Goal: Answer question/provide support: Share knowledge or assist other users

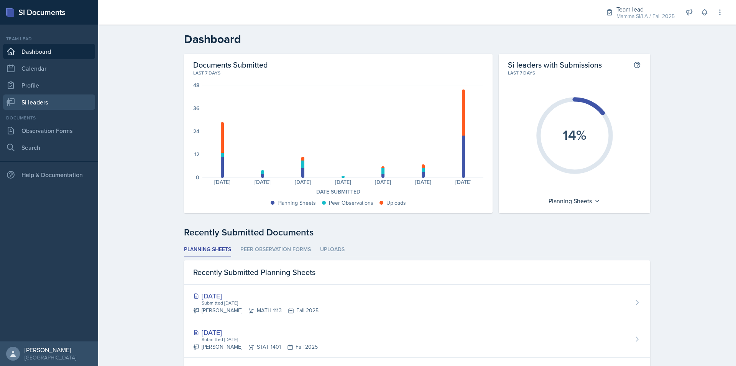
click at [47, 104] on link "Si leaders" at bounding box center [49, 101] width 92 height 15
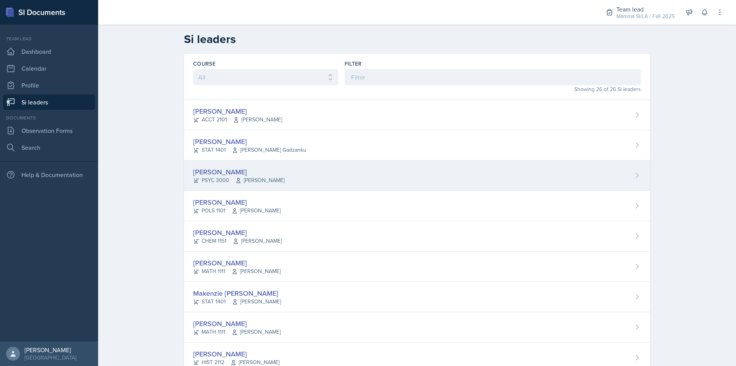
click at [287, 180] on div "[PERSON_NAME] PSYC 3000 [PERSON_NAME]" at bounding box center [417, 175] width 466 height 30
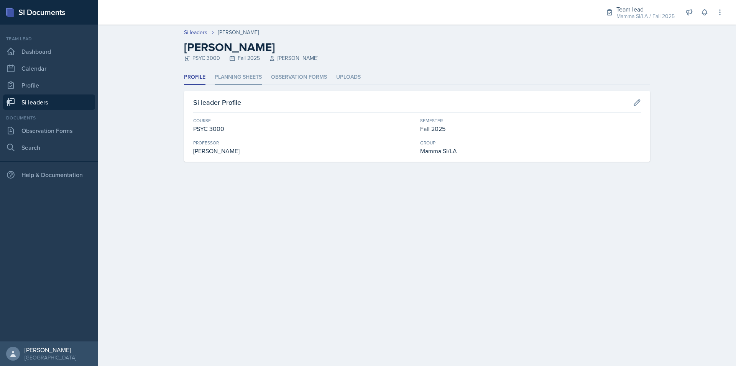
click at [246, 81] on li "Planning Sheets" at bounding box center [238, 77] width 47 height 15
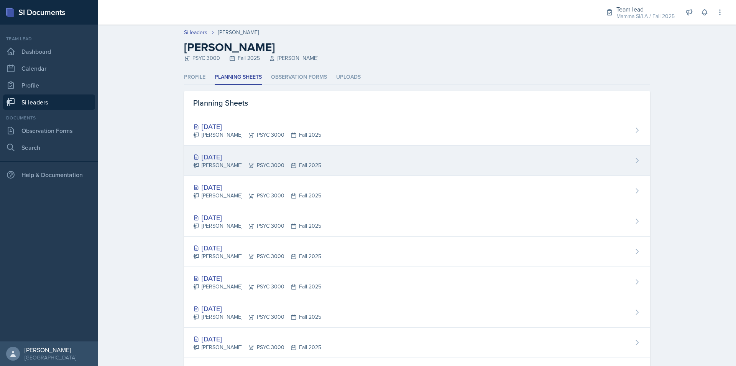
click at [283, 162] on div "[PERSON_NAME] PSYC 3000 Fall 2025" at bounding box center [257, 165] width 128 height 8
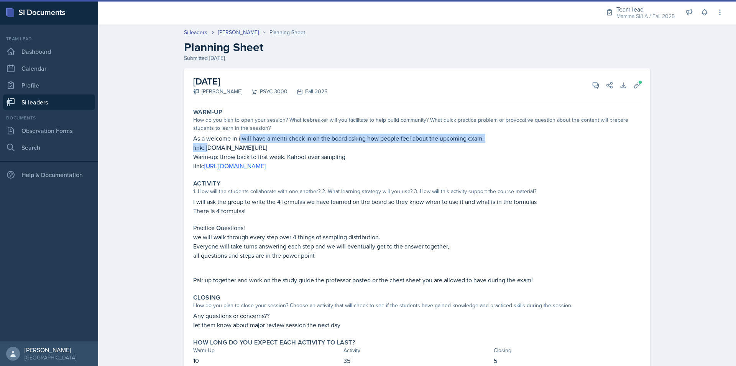
drag, startPoint x: 216, startPoint y: 142, endPoint x: 296, endPoint y: 144, distance: 79.8
click at [273, 143] on p "link: [DOMAIN_NAME][URL]" at bounding box center [417, 147] width 448 height 9
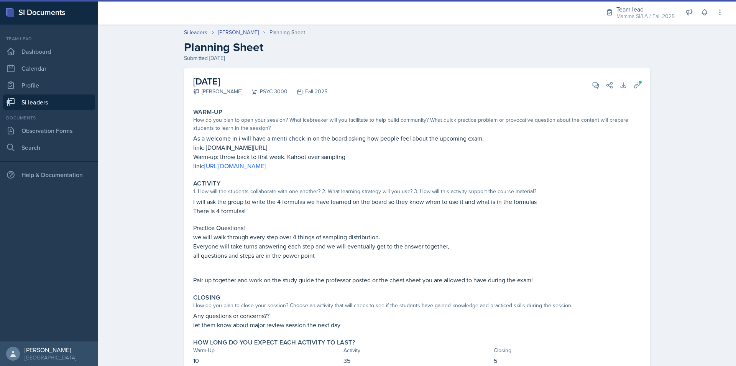
click at [296, 144] on p "link: [DOMAIN_NAME][URL]" at bounding box center [417, 147] width 448 height 9
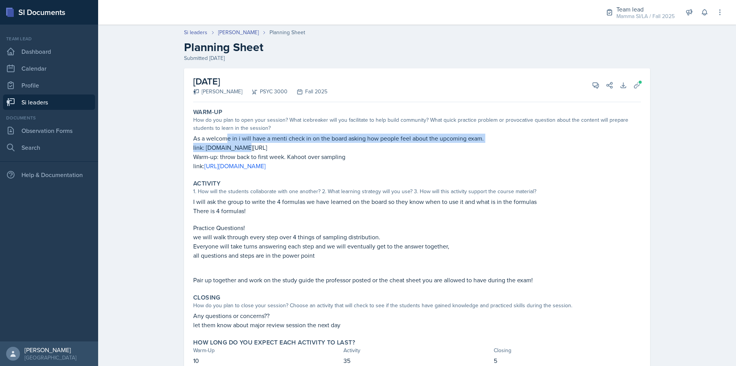
drag, startPoint x: 223, startPoint y: 142, endPoint x: 265, endPoint y: 142, distance: 41.4
click at [252, 143] on div "As a welcome in i will have a menti check in on the board asking how people fee…" at bounding box center [417, 151] width 448 height 37
click at [265, 142] on p "As a welcome in i will have a menti check in on the board asking how people fee…" at bounding box center [417, 137] width 448 height 9
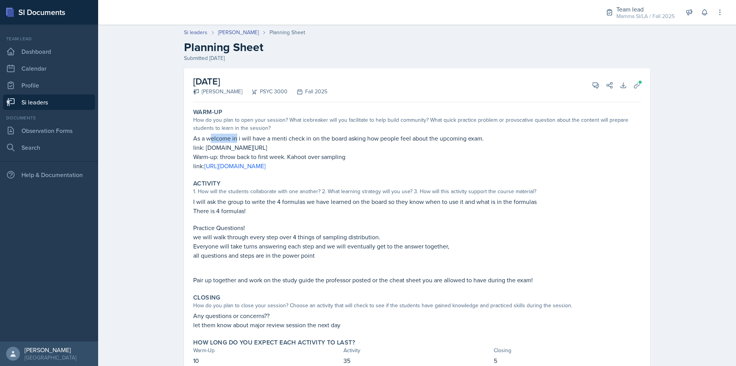
drag, startPoint x: 233, startPoint y: 136, endPoint x: 259, endPoint y: 137, distance: 26.1
click at [246, 137] on p "As a welcome in i will have a menti check in on the board asking how people fee…" at bounding box center [417, 137] width 448 height 9
click at [259, 137] on p "As a welcome in i will have a menti check in on the board asking how people fee…" at bounding box center [417, 137] width 448 height 9
drag, startPoint x: 279, startPoint y: 138, endPoint x: 306, endPoint y: 138, distance: 26.5
click at [291, 138] on p "As a welcome in i will have a menti check in on the board asking how people fee…" at bounding box center [417, 137] width 448 height 9
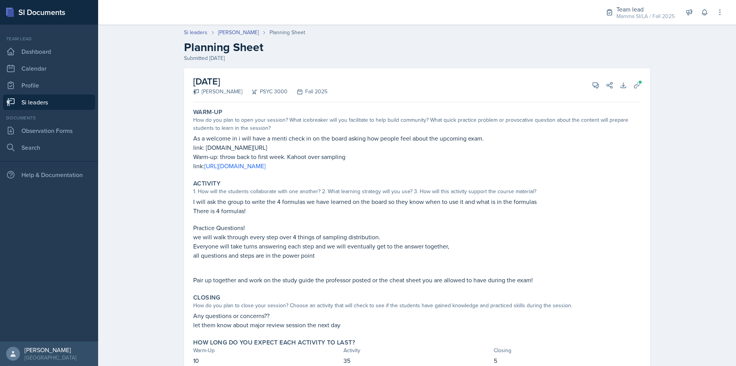
click at [309, 138] on p "As a welcome in i will have a menti check in on the board asking how people fee…" at bounding box center [417, 137] width 448 height 9
drag, startPoint x: 244, startPoint y: 150, endPoint x: 292, endPoint y: 150, distance: 47.6
click at [291, 150] on p "link: [DOMAIN_NAME][URL]" at bounding box center [417, 147] width 448 height 9
click at [324, 146] on p "link: [DOMAIN_NAME][URL]" at bounding box center [417, 147] width 448 height 9
click at [264, 152] on div "As a welcome in i will have a menti check in on the board asking how people fee…" at bounding box center [417, 151] width 448 height 37
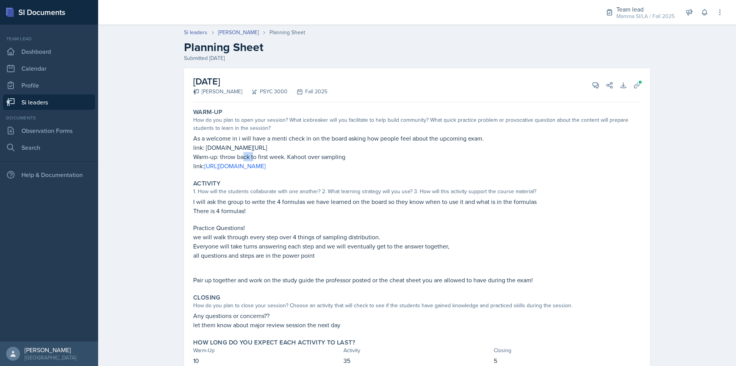
click at [273, 152] on p "link: [DOMAIN_NAME][URL]" at bounding box center [417, 147] width 448 height 9
drag, startPoint x: 271, startPoint y: 153, endPoint x: 310, endPoint y: 153, distance: 39.1
click at [310, 153] on p "Warm-up: throw back to first week. Kahoot over sampling" at bounding box center [417, 156] width 448 height 9
click at [313, 154] on p "Warm-up: throw back to first week. Kahoot over sampling" at bounding box center [417, 156] width 448 height 9
drag, startPoint x: 313, startPoint y: 154, endPoint x: 338, endPoint y: 154, distance: 24.9
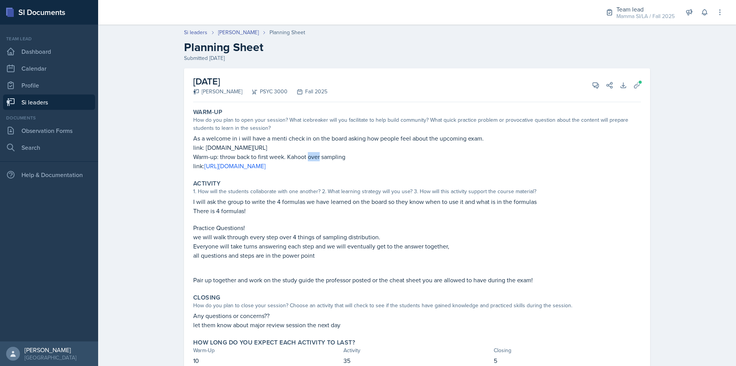
click at [329, 154] on p "Warm-up: throw back to first week. Kahoot over sampling" at bounding box center [417, 156] width 448 height 9
click at [338, 154] on p "Warm-up: throw back to first week. Kahoot over sampling" at bounding box center [417, 156] width 448 height 9
drag, startPoint x: 330, startPoint y: 156, endPoint x: 342, endPoint y: 160, distance: 12.5
click at [342, 160] on p "Warm-up: throw back to first week. Kahoot over sampling" at bounding box center [417, 156] width 448 height 9
click at [346, 160] on p "Warm-up: throw back to first week. Kahoot over sampling" at bounding box center [417, 156] width 448 height 9
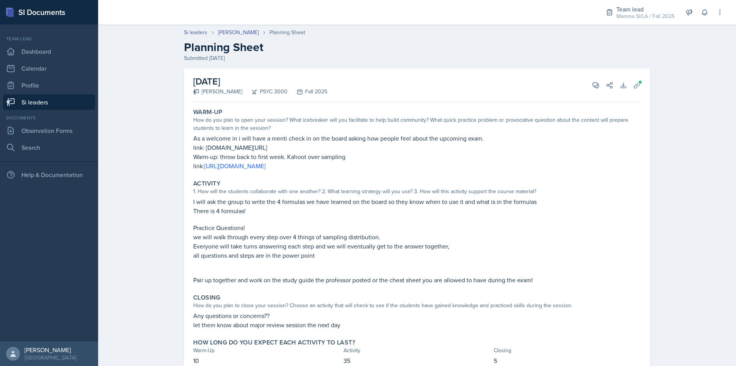
drag, startPoint x: 260, startPoint y: 208, endPoint x: 297, endPoint y: 210, distance: 37.2
click at [297, 210] on p "There is 4 formulas!" at bounding box center [417, 210] width 448 height 9
drag, startPoint x: 295, startPoint y: 211, endPoint x: 254, endPoint y: 208, distance: 41.2
click at [254, 208] on p "There is 4 formulas!" at bounding box center [417, 210] width 448 height 9
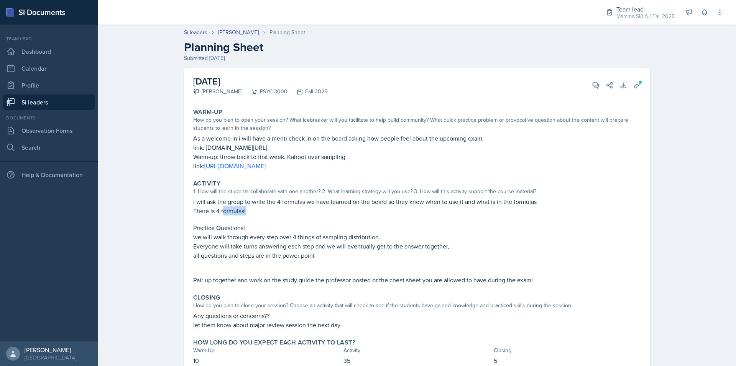
drag, startPoint x: 225, startPoint y: 209, endPoint x: 250, endPoint y: 209, distance: 25.3
click at [250, 209] on p "There is 4 formulas!" at bounding box center [417, 210] width 448 height 9
drag, startPoint x: 225, startPoint y: 209, endPoint x: 168, endPoint y: 209, distance: 56.8
click at [172, 209] on div "[DATE] [PERSON_NAME] PSYC 3000 Fall 2025 View Comments Comments Send Share Down…" at bounding box center [417, 231] width 491 height 327
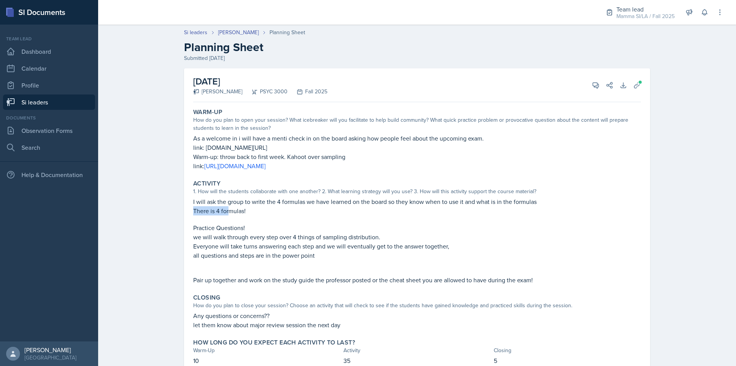
click at [200, 211] on p "There is 4 formulas!" at bounding box center [417, 210] width 448 height 9
click at [218, 211] on p "There is 4 formulas!" at bounding box center [417, 210] width 448 height 9
click at [219, 210] on p "There is 4 formulas!" at bounding box center [417, 210] width 448 height 9
drag, startPoint x: 219, startPoint y: 206, endPoint x: 252, endPoint y: 206, distance: 33.0
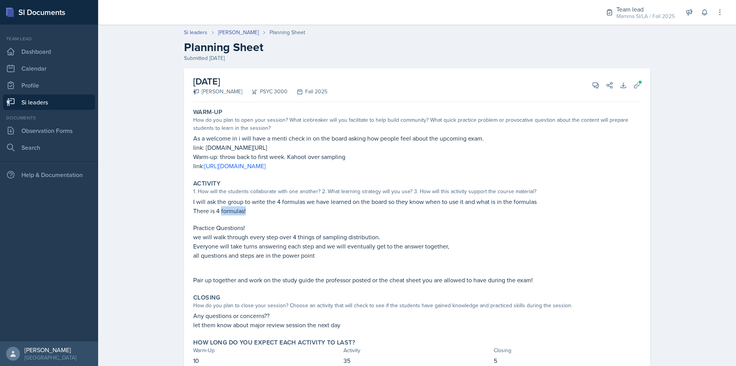
click at [252, 206] on p "There is 4 formulas!" at bounding box center [417, 210] width 448 height 9
click at [259, 206] on p "There is 4 formulas!" at bounding box center [417, 210] width 448 height 9
drag, startPoint x: 222, startPoint y: 206, endPoint x: 229, endPoint y: 206, distance: 7.3
click at [229, 206] on p "There is 4 formulas!" at bounding box center [417, 210] width 448 height 9
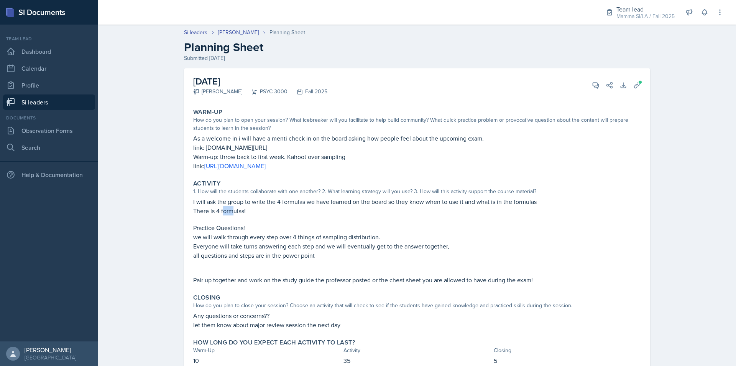
click at [229, 206] on p "There is 4 formulas!" at bounding box center [417, 210] width 448 height 9
click at [223, 207] on p "There is 4 formulas!" at bounding box center [417, 210] width 448 height 9
drag, startPoint x: 216, startPoint y: 206, endPoint x: 249, endPoint y: 206, distance: 32.2
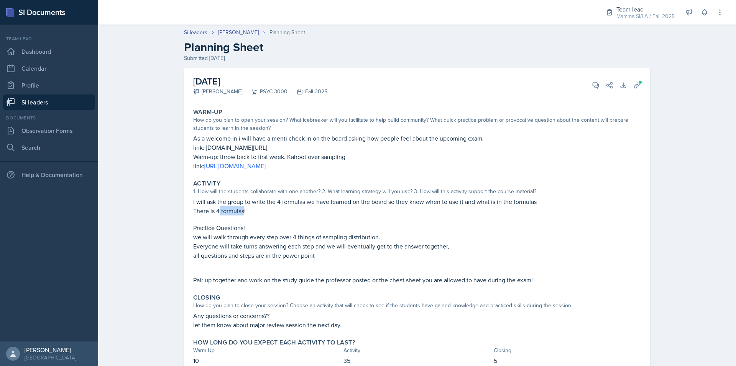
click at [245, 206] on p "There is 4 formulas!" at bounding box center [417, 210] width 448 height 9
click at [258, 206] on p "There is 4 formulas!" at bounding box center [417, 210] width 448 height 9
drag, startPoint x: 221, startPoint y: 206, endPoint x: 253, endPoint y: 207, distance: 31.5
click at [242, 207] on p "There is 4 formulas!" at bounding box center [417, 210] width 448 height 9
click at [253, 207] on p "There is 4 formulas!" at bounding box center [417, 210] width 448 height 9
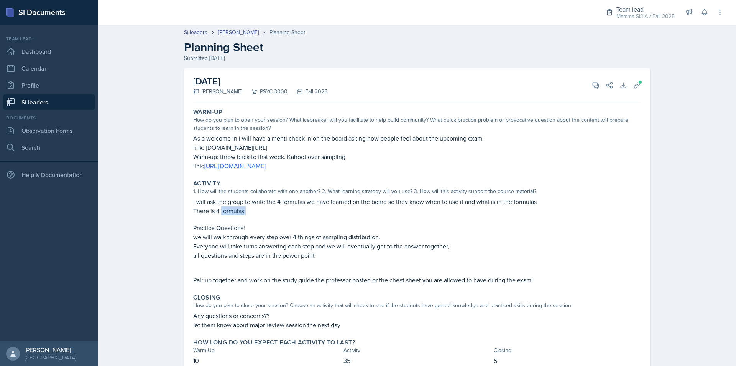
drag, startPoint x: 234, startPoint y: 209, endPoint x: 254, endPoint y: 210, distance: 20.3
click at [254, 210] on p "There is 4 formulas!" at bounding box center [417, 210] width 448 height 9
click at [237, 209] on p "There is 4 formulas!" at bounding box center [417, 210] width 448 height 9
click at [239, 209] on p "There is 4 formulas!" at bounding box center [417, 210] width 448 height 9
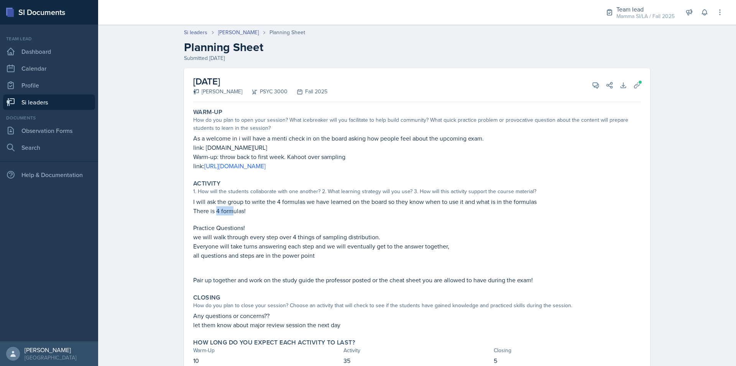
drag, startPoint x: 225, startPoint y: 208, endPoint x: 246, endPoint y: 208, distance: 20.7
click at [243, 208] on p "There is 4 formulas!" at bounding box center [417, 210] width 448 height 9
click at [246, 208] on p "There is 4 formulas!" at bounding box center [417, 210] width 448 height 9
drag, startPoint x: 246, startPoint y: 208, endPoint x: 208, endPoint y: 254, distance: 59.7
click at [209, 254] on p "all questions and steps are in the power point" at bounding box center [417, 254] width 448 height 9
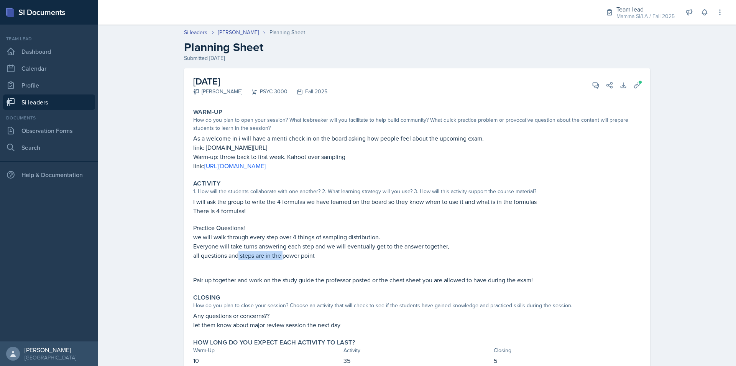
drag, startPoint x: 234, startPoint y: 255, endPoint x: 333, endPoint y: 260, distance: 98.3
click at [313, 259] on p "all questions and steps are in the power point" at bounding box center [417, 254] width 448 height 9
click at [321, 264] on p at bounding box center [417, 264] width 448 height 8
drag, startPoint x: 359, startPoint y: 273, endPoint x: 376, endPoint y: 273, distance: 17.3
click at [371, 273] on div "I will ask the group to write the 4 formulas we have learned on the board so th…" at bounding box center [417, 240] width 448 height 87
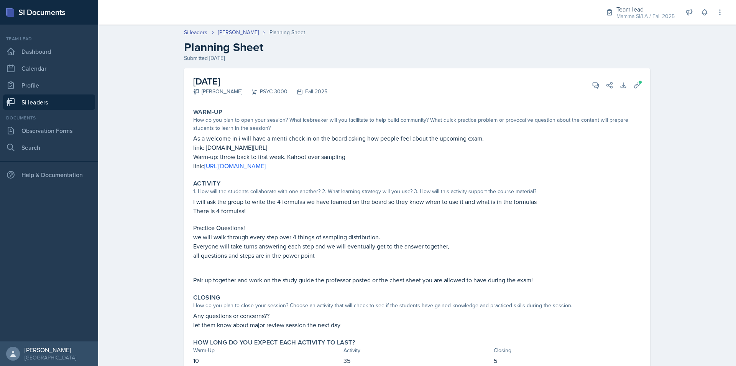
click at [376, 273] on div "I will ask the group to write the 4 formulas we have learned on the board so th…" at bounding box center [417, 240] width 448 height 87
drag, startPoint x: 339, startPoint y: 279, endPoint x: 378, endPoint y: 282, distance: 38.9
click at [377, 282] on p "Pair up together and work on the study guide the professor posted or the cheat …" at bounding box center [417, 279] width 448 height 9
click at [378, 282] on p "Pair up together and work on the study guide the professor posted or the cheat …" at bounding box center [417, 279] width 448 height 9
drag, startPoint x: 377, startPoint y: 280, endPoint x: 390, endPoint y: 279, distance: 13.5
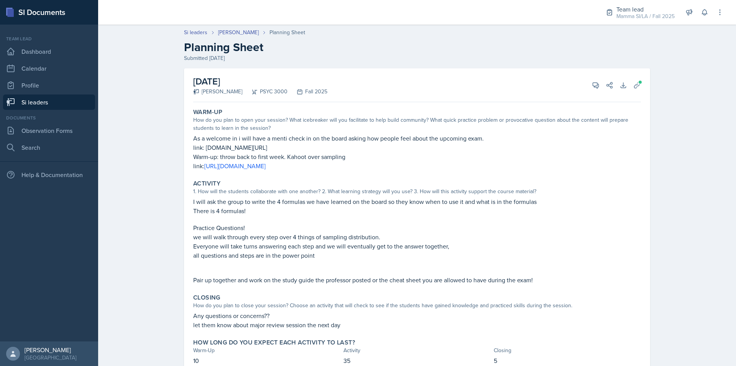
click at [381, 280] on p "Pair up together and work on the study guide the professor posted or the cheat …" at bounding box center [417, 279] width 448 height 9
click at [390, 279] on p "Pair up together and work on the study guide the professor posted or the cheat …" at bounding box center [417, 279] width 448 height 9
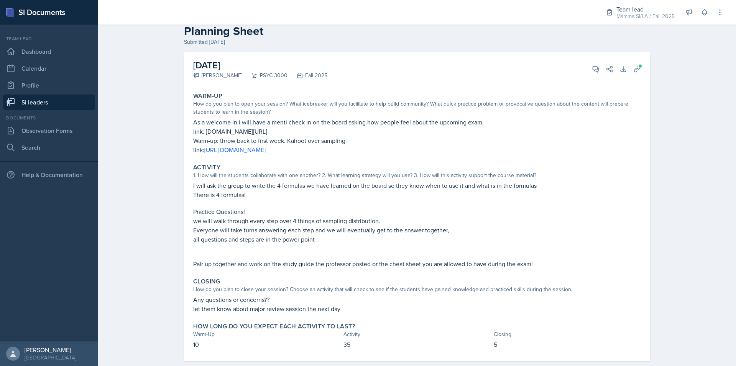
scroll to position [30, 0]
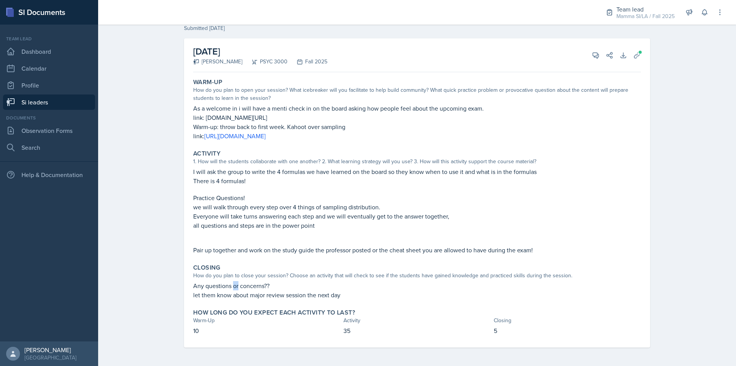
click at [260, 285] on p "Any questions or concerns??" at bounding box center [417, 285] width 448 height 9
click at [267, 285] on p "Any questions or concerns??" at bounding box center [417, 285] width 448 height 9
drag, startPoint x: 235, startPoint y: 292, endPoint x: 264, endPoint y: 293, distance: 29.2
click at [262, 293] on p "let them know about major review session the next day" at bounding box center [417, 294] width 448 height 9
click at [267, 293] on p "let them know about major review session the next day" at bounding box center [417, 294] width 448 height 9
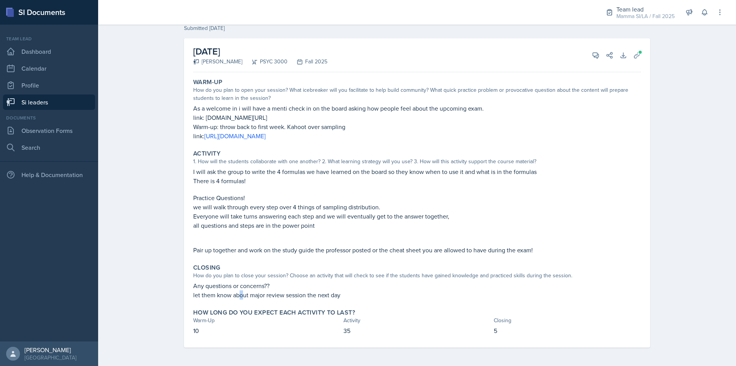
drag, startPoint x: 237, startPoint y: 292, endPoint x: 267, endPoint y: 293, distance: 30.7
click at [258, 292] on p "let them know about major review session the next day" at bounding box center [417, 294] width 448 height 9
click at [268, 293] on p "let them know about major review session the next day" at bounding box center [417, 294] width 448 height 9
click at [593, 56] on icon at bounding box center [596, 56] width 6 height 6
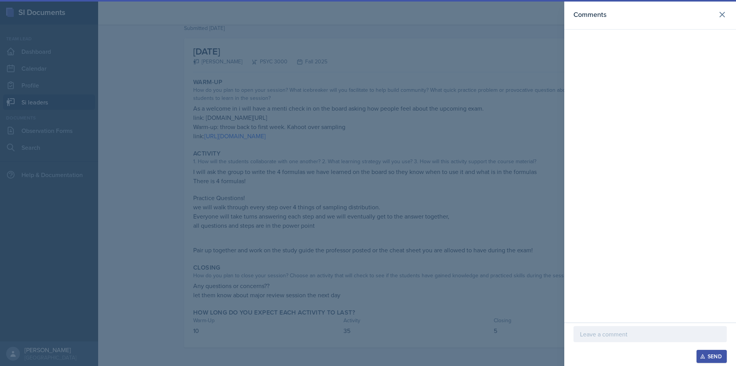
click at [629, 352] on div "Send" at bounding box center [650, 355] width 153 height 13
click at [623, 339] on div at bounding box center [650, 334] width 153 height 16
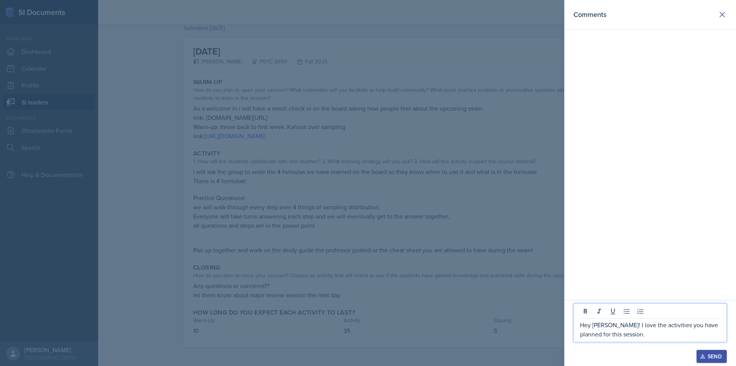
click at [635, 328] on p "Hey [PERSON_NAME]! I love the activities you have planned for this session." at bounding box center [650, 329] width 140 height 18
copy p "Hey [PERSON_NAME]! I love the activities you have planned for this session."
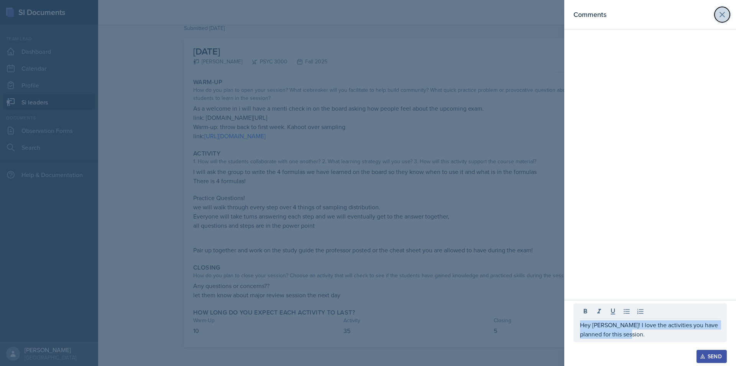
click at [723, 15] on icon at bounding box center [722, 14] width 5 height 5
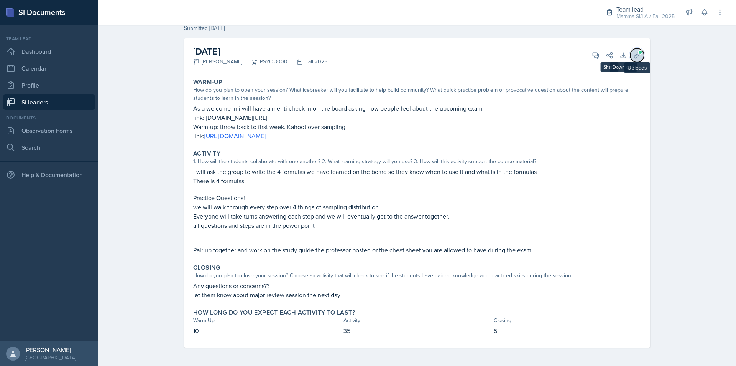
click at [638, 54] on span at bounding box center [640, 52] width 5 height 5
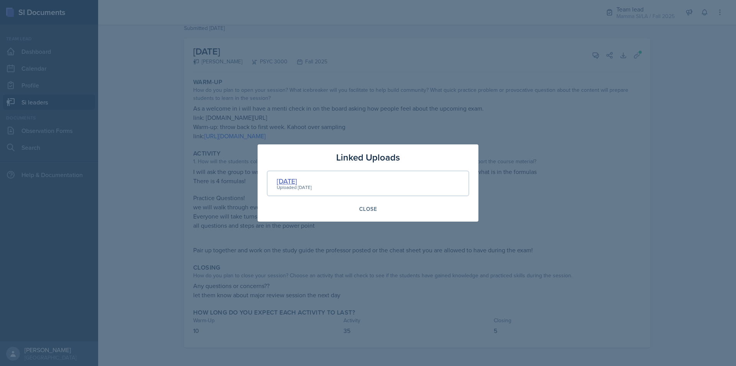
click at [312, 180] on div "[DATE]" at bounding box center [294, 181] width 35 height 10
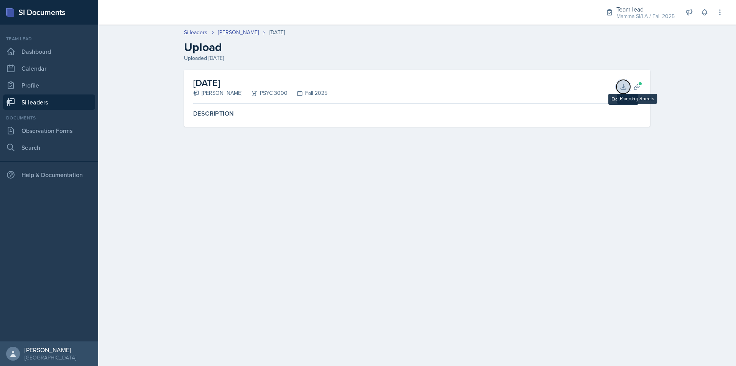
click at [623, 86] on icon at bounding box center [624, 87] width 8 height 8
drag, startPoint x: 272, startPoint y: 68, endPoint x: 261, endPoint y: 92, distance: 26.6
click at [260, 88] on div "Si leaders [PERSON_NAME] [DATE] Upload Uploaded Sep 21st, [DATE] [PERSON_NAME] …" at bounding box center [417, 83] width 638 height 124
click at [260, 37] on div "Si leaders [PERSON_NAME] [DATE] Upload Uploaded [DATE]" at bounding box center [417, 45] width 491 height 34
click at [257, 34] on link "[PERSON_NAME]" at bounding box center [238, 32] width 41 height 8
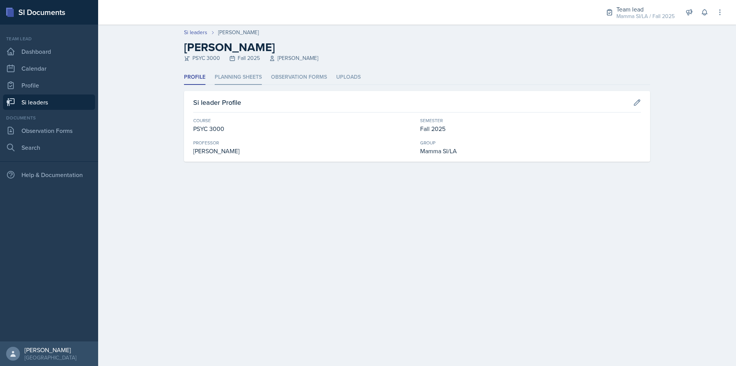
click at [232, 74] on li "Planning Sheets" at bounding box center [238, 77] width 47 height 15
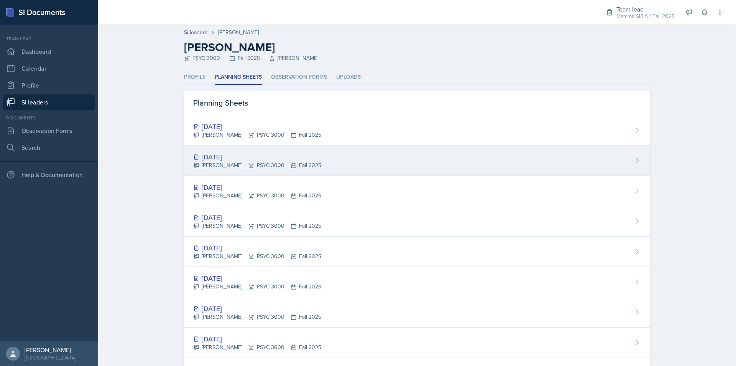
click at [257, 167] on div "[PERSON_NAME] PSYC 3000 Fall 2025" at bounding box center [257, 165] width 128 height 8
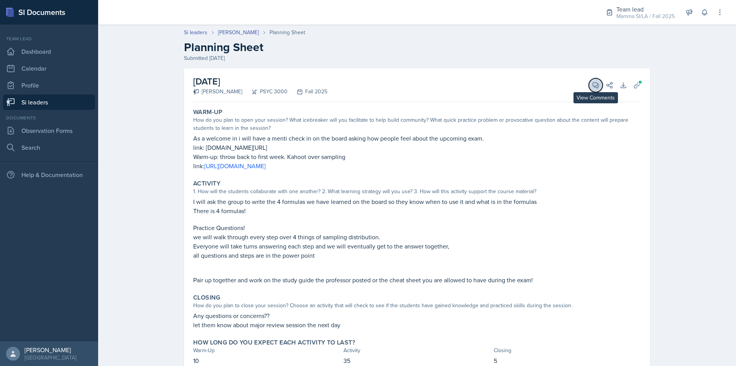
click at [593, 82] on icon at bounding box center [596, 85] width 6 height 6
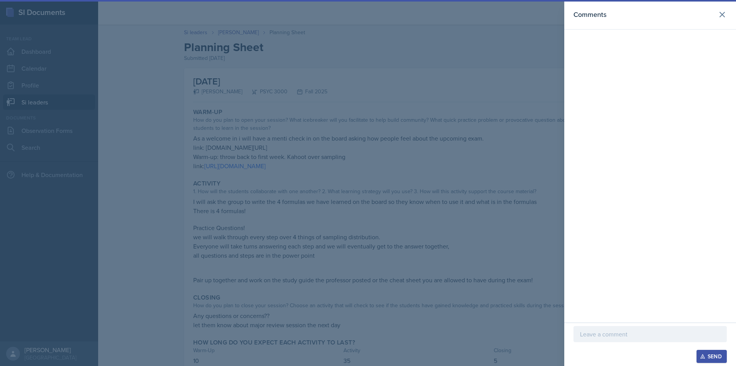
click at [643, 328] on div at bounding box center [650, 334] width 153 height 16
paste div
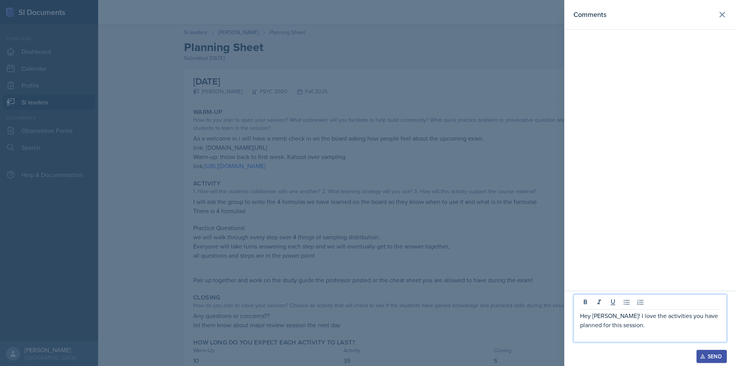
click at [667, 323] on p "Hey [PERSON_NAME]! I love the activities you have planned for this session." at bounding box center [650, 320] width 140 height 18
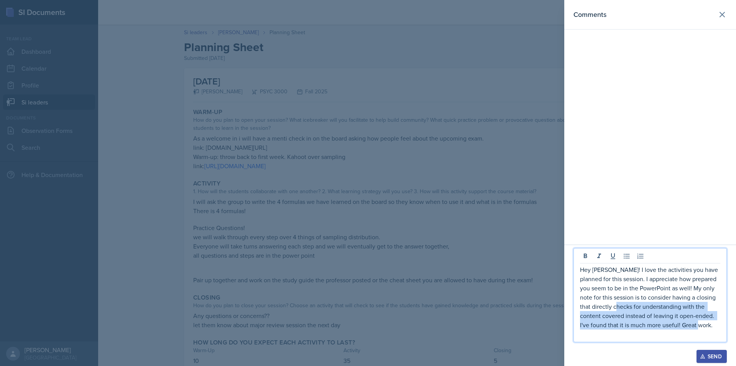
drag, startPoint x: 720, startPoint y: 328, endPoint x: 632, endPoint y: 303, distance: 91.4
click at [632, 303] on p "Hey [PERSON_NAME]! I love the activities you have planned for this session. I a…" at bounding box center [650, 297] width 140 height 64
click at [632, 302] on p "Hey [PERSON_NAME]! I love the activities you have planned for this session. I a…" at bounding box center [650, 297] width 140 height 64
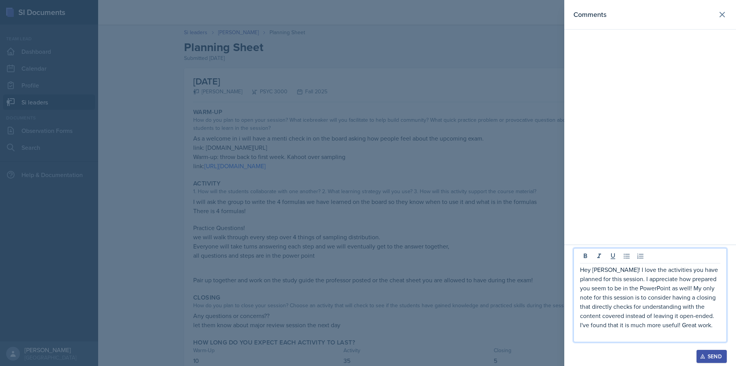
click at [715, 325] on p "Hey [PERSON_NAME]! I love the activities you have planned for this session. I a…" at bounding box center [650, 297] width 140 height 64
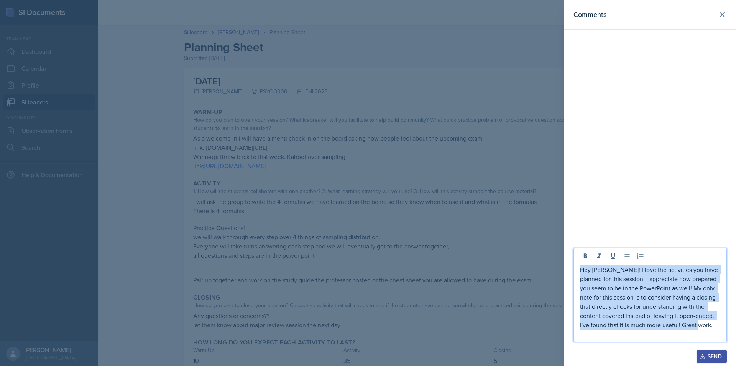
drag, startPoint x: 715, startPoint y: 325, endPoint x: 579, endPoint y: 267, distance: 147.5
click at [579, 267] on div "Hey [PERSON_NAME]! I love the activities you have planned for this session. I a…" at bounding box center [650, 295] width 153 height 94
copy p "Hey [PERSON_NAME]! I love the activities you have planned for this session. I a…"
click at [607, 287] on p "Hey [PERSON_NAME]! I love the activities you have planned for this session. I a…" at bounding box center [650, 297] width 140 height 64
drag, startPoint x: 716, startPoint y: 326, endPoint x: 578, endPoint y: 272, distance: 148.1
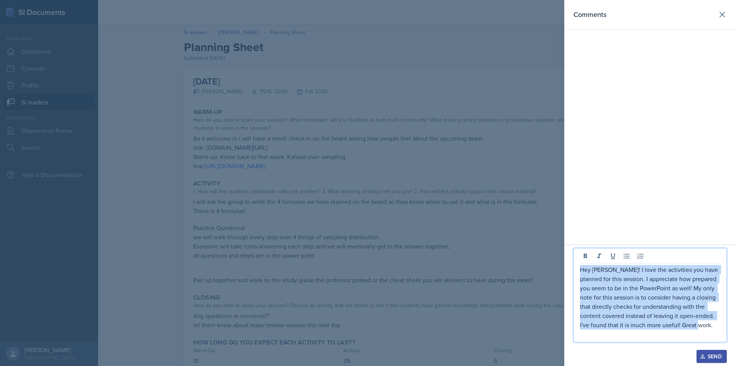
click at [578, 272] on div "Hey [PERSON_NAME]! I love the activities you have planned for this session. I a…" at bounding box center [650, 295] width 153 height 94
copy p "Hey [PERSON_NAME]! I love the activities you have planned for this session. I a…"
click at [615, 278] on p "Hey [PERSON_NAME]! I love the activities you have planned for this session. I a…" at bounding box center [650, 297] width 140 height 64
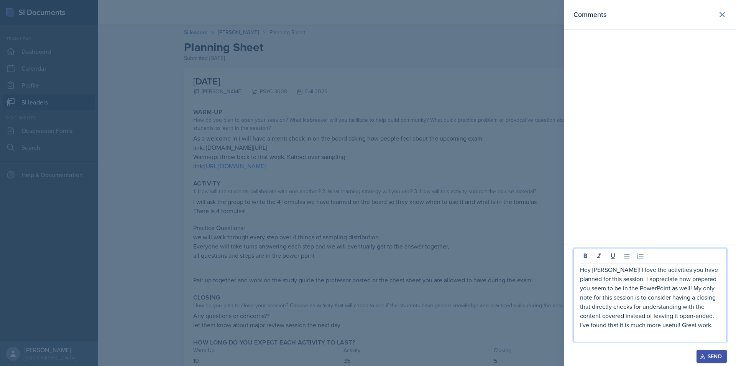
click at [707, 352] on button "Send" at bounding box center [712, 355] width 30 height 13
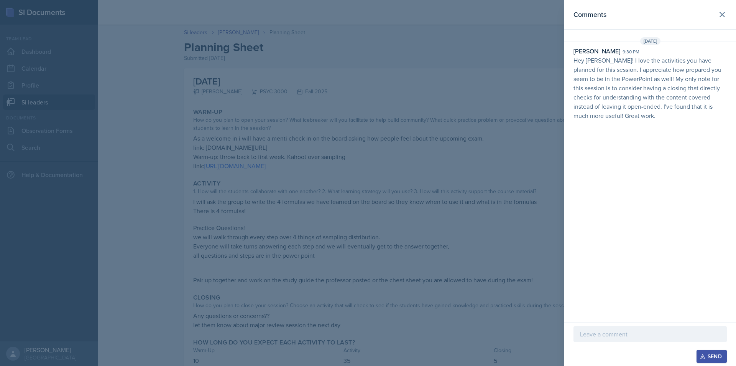
click at [464, 213] on div at bounding box center [368, 183] width 736 height 366
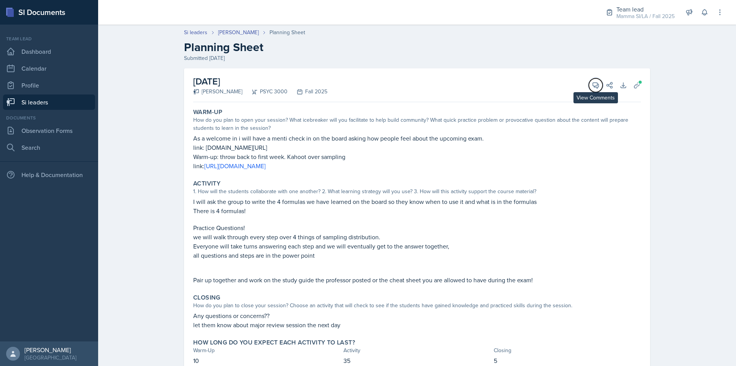
click at [590, 83] on button "View Comments" at bounding box center [596, 85] width 14 height 14
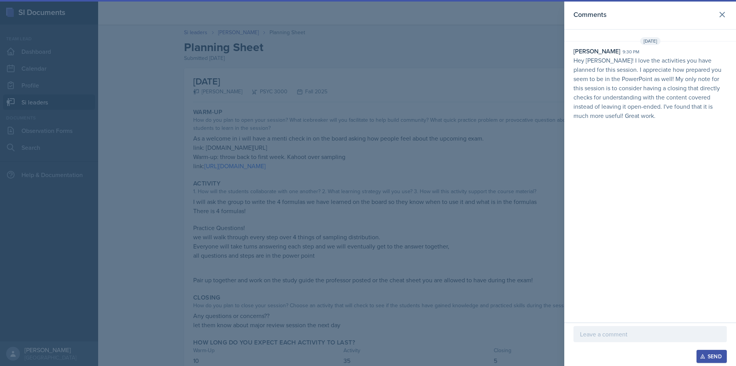
click at [530, 76] on div at bounding box center [368, 183] width 736 height 366
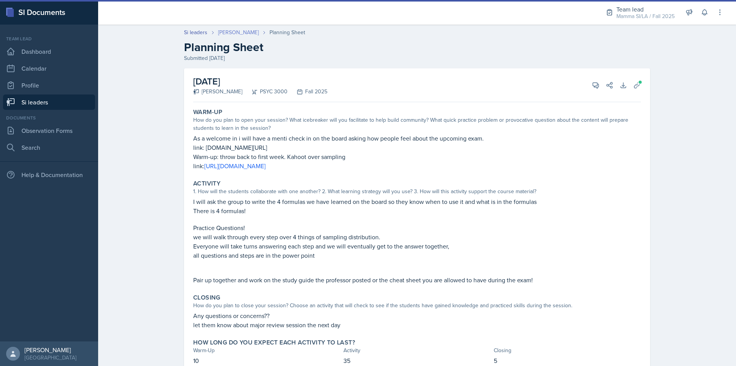
click at [252, 34] on link "[PERSON_NAME]" at bounding box center [238, 32] width 41 height 8
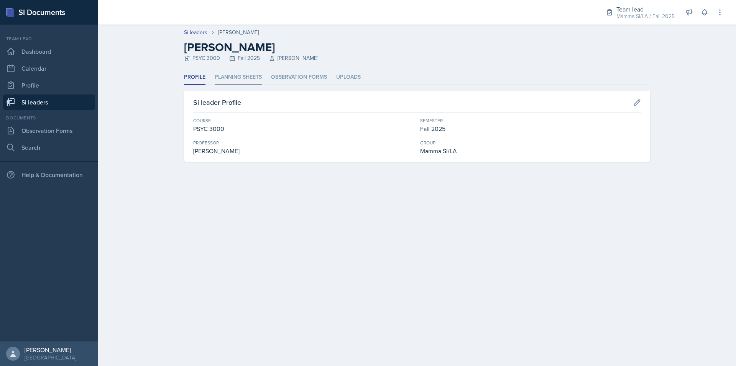
click at [246, 79] on li "Planning Sheets" at bounding box center [238, 77] width 47 height 15
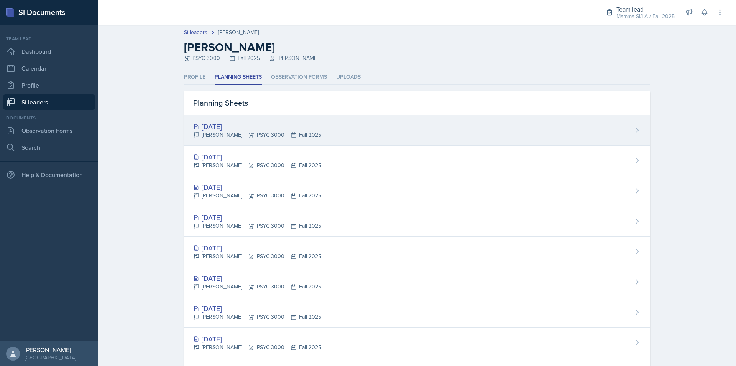
click at [271, 122] on div "[DATE]" at bounding box center [257, 126] width 128 height 10
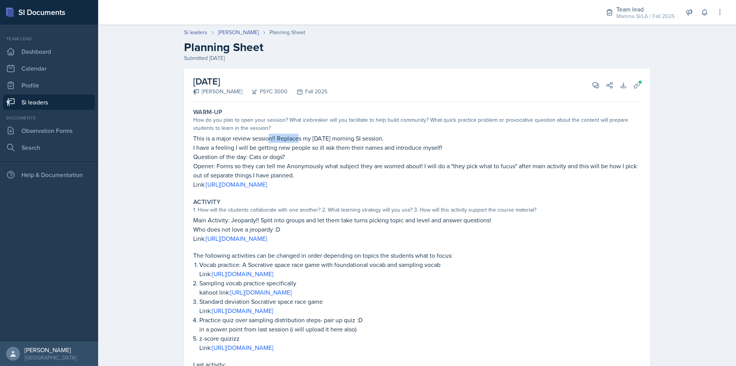
drag, startPoint x: 270, startPoint y: 138, endPoint x: 301, endPoint y: 140, distance: 31.9
click at [297, 140] on p "This is a major review session!! Replaces my [DATE] morning SI session." at bounding box center [417, 137] width 448 height 9
click at [305, 140] on p "This is a major review session!! Replaces my [DATE] morning SI session." at bounding box center [417, 137] width 448 height 9
drag, startPoint x: 328, startPoint y: 143, endPoint x: 360, endPoint y: 143, distance: 32.6
click at [354, 143] on div "This is a major review session!! Replaces my [DATE] morning SI session. I have …" at bounding box center [417, 160] width 448 height 55
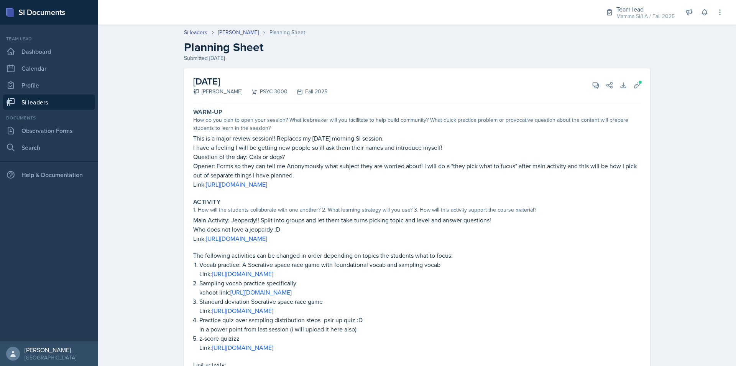
click at [367, 144] on p "I have a feeling I will be getting new people so ill ask them their names and i…" at bounding box center [417, 147] width 448 height 9
drag, startPoint x: 351, startPoint y: 142, endPoint x: 383, endPoint y: 144, distance: 32.3
click at [364, 144] on div "This is a major review session!! Replaces my [DATE] morning SI session. I have …" at bounding box center [417, 160] width 448 height 55
click at [383, 144] on p "I have a feeling I will be getting new people so ill ask them their names and i…" at bounding box center [417, 147] width 448 height 9
click at [332, 142] on p "This is a major review session!! Replaces my [DATE] morning SI session." at bounding box center [417, 137] width 448 height 9
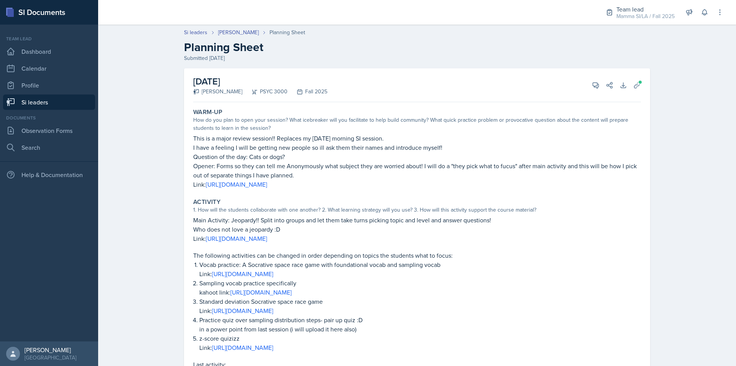
click at [361, 142] on p "This is a major review session!! Replaces my [DATE] morning SI session." at bounding box center [417, 137] width 448 height 9
click at [476, 267] on p "Vocab practice: A Socrative space race game with foundational vocab and samplin…" at bounding box center [420, 264] width 442 height 9
click at [594, 86] on icon at bounding box center [596, 85] width 8 height 8
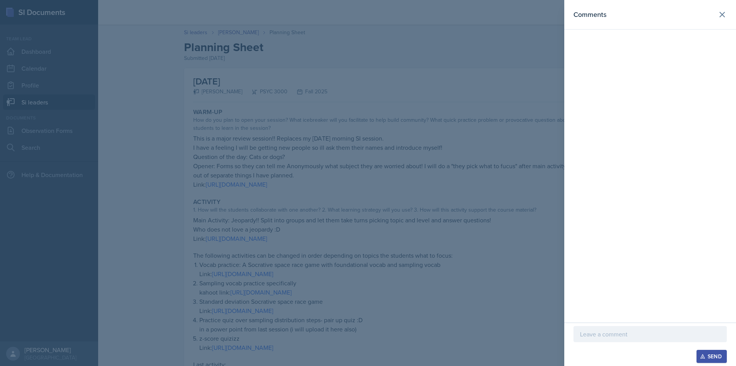
click at [639, 341] on div at bounding box center [650, 334] width 153 height 16
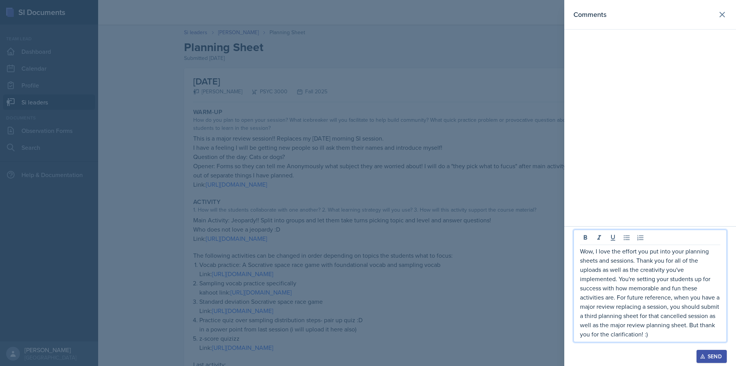
click at [665, 357] on div "Send" at bounding box center [650, 355] width 153 height 13
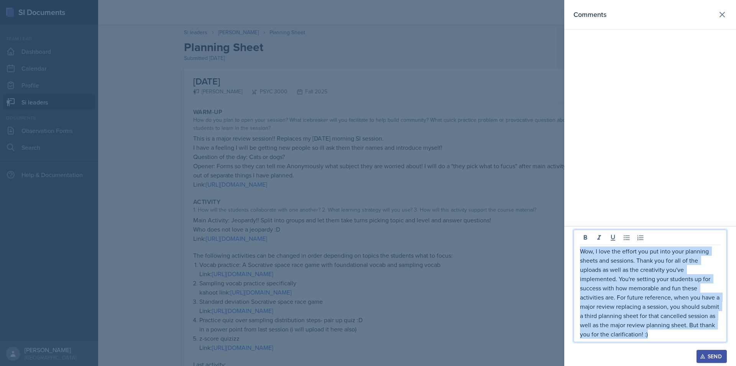
drag, startPoint x: 661, startPoint y: 339, endPoint x: 578, endPoint y: 250, distance: 121.3
click at [578, 250] on div "Wow, I love the effort you put into your planning sheets and sessions. Thank yo…" at bounding box center [650, 285] width 153 height 112
copy p "Wow, I love the effort you put into your planning sheets and sessions. Thank yo…"
click at [670, 337] on p "Wow, I love the effort you put into your planning sheets and sessions. Thank yo…" at bounding box center [650, 292] width 140 height 92
drag, startPoint x: 720, startPoint y: 336, endPoint x: 579, endPoint y: 249, distance: 166.4
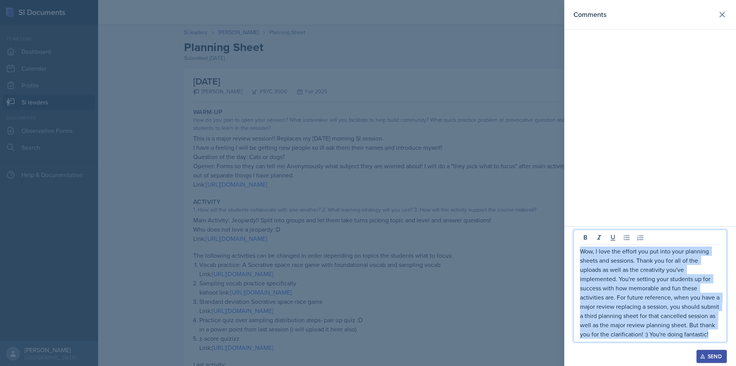
click at [579, 249] on div "Wow, I love the effort you put into your planning sheets and sessions. Thank yo…" at bounding box center [650, 285] width 153 height 112
copy p "Wow, I love the effort you put into your planning sheets and sessions. Thank yo…"
click at [631, 290] on p "Wow, I love the effort you put into your planning sheets and sessions. Thank yo…" at bounding box center [650, 292] width 140 height 92
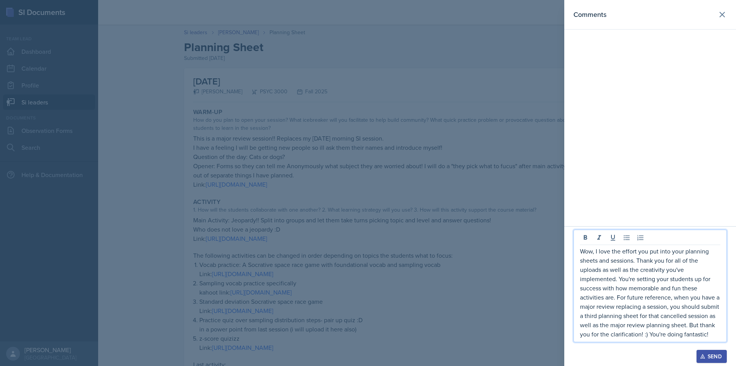
click at [718, 358] on div "Send" at bounding box center [712, 356] width 20 height 6
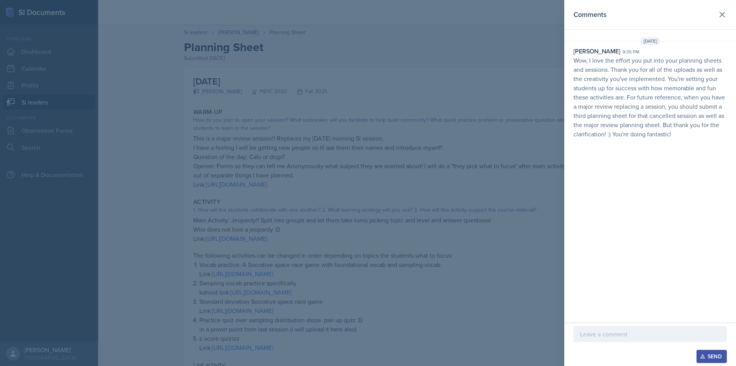
drag, startPoint x: 450, startPoint y: 262, endPoint x: 446, endPoint y: 260, distance: 4.3
click at [450, 262] on div at bounding box center [368, 183] width 736 height 366
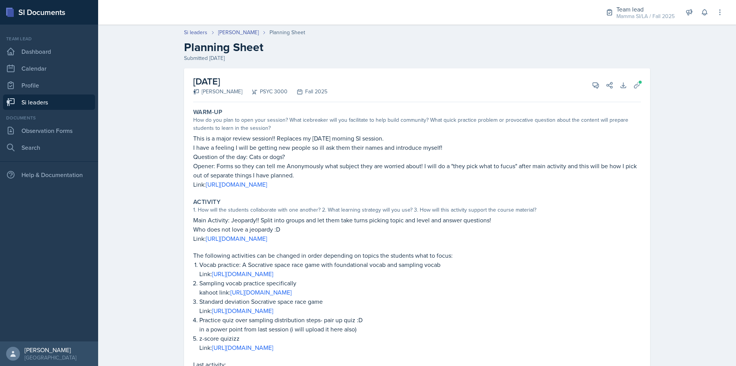
click at [67, 100] on link "Si leaders" at bounding box center [49, 101] width 92 height 15
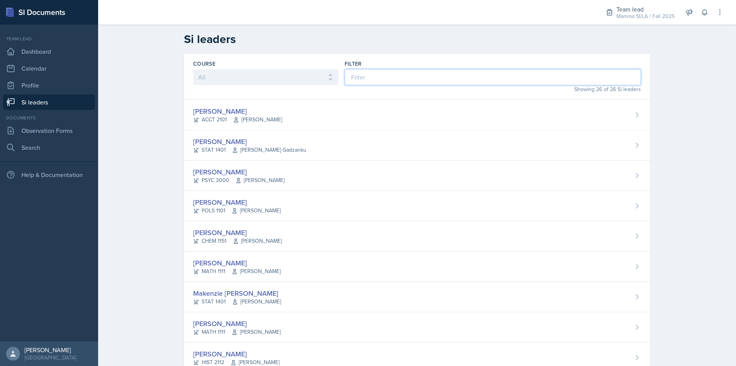
click at [392, 84] on input at bounding box center [493, 77] width 297 height 16
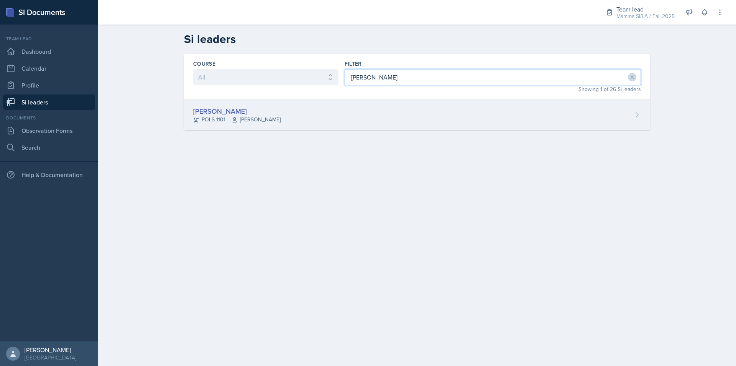
type input "[PERSON_NAME]"
click at [371, 112] on div "[PERSON_NAME] POLS 1101 Semline [PERSON_NAME]" at bounding box center [417, 115] width 466 height 30
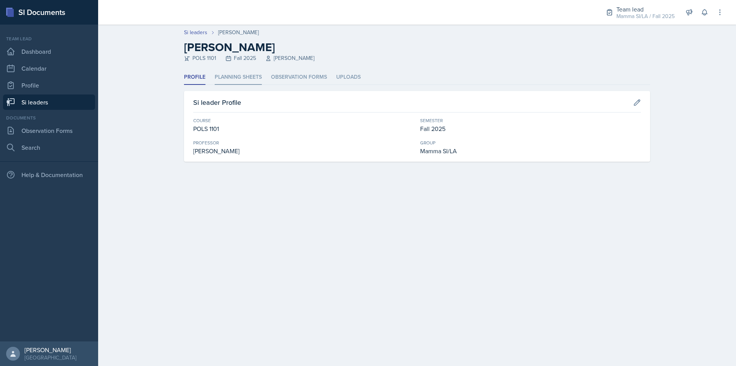
click at [230, 79] on li "Planning Sheets" at bounding box center [238, 77] width 47 height 15
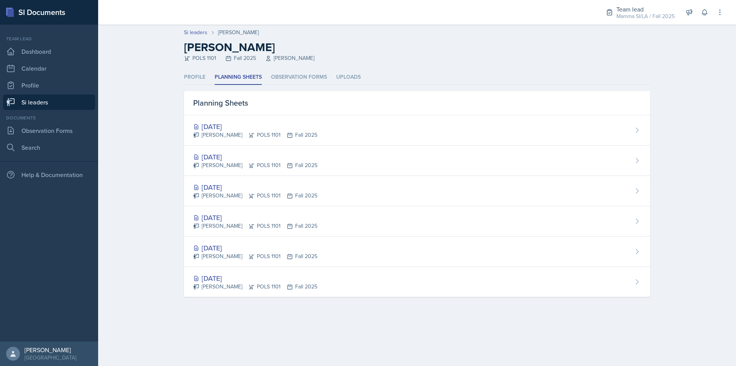
click at [83, 104] on link "Si leaders" at bounding box center [49, 101] width 92 height 15
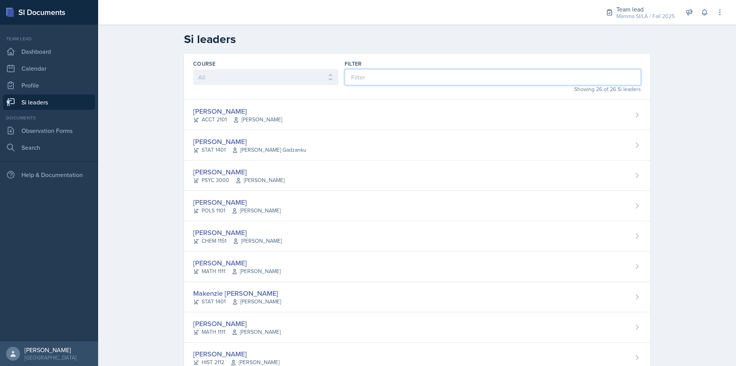
click at [361, 83] on input at bounding box center [493, 77] width 297 height 16
click at [430, 86] on div "Showing 26 of 26 Si leaders" at bounding box center [493, 89] width 297 height 8
click at [428, 81] on input at bounding box center [493, 77] width 297 height 16
click at [369, 73] on input at bounding box center [493, 77] width 297 height 16
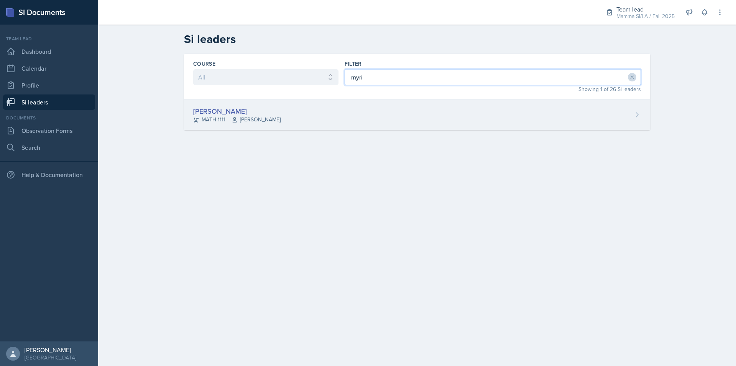
type input "myri"
click at [367, 115] on div "[PERSON_NAME] MATH 1111 [PERSON_NAME]" at bounding box center [417, 115] width 466 height 30
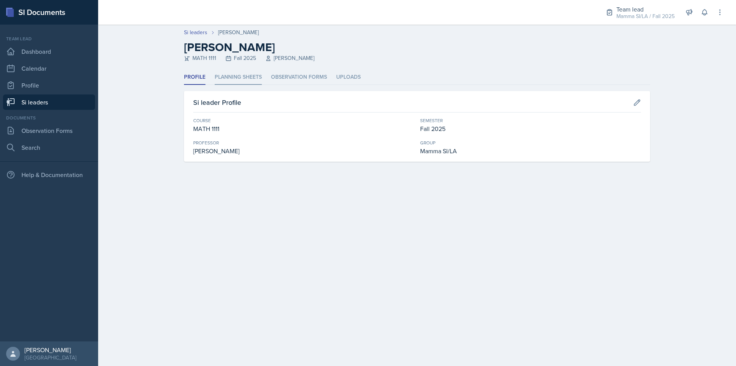
click at [259, 77] on li "Planning Sheets" at bounding box center [238, 77] width 47 height 15
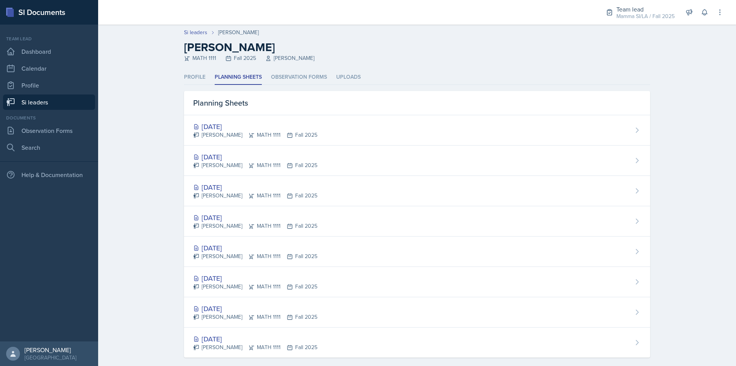
click at [54, 107] on link "Si leaders" at bounding box center [49, 101] width 92 height 15
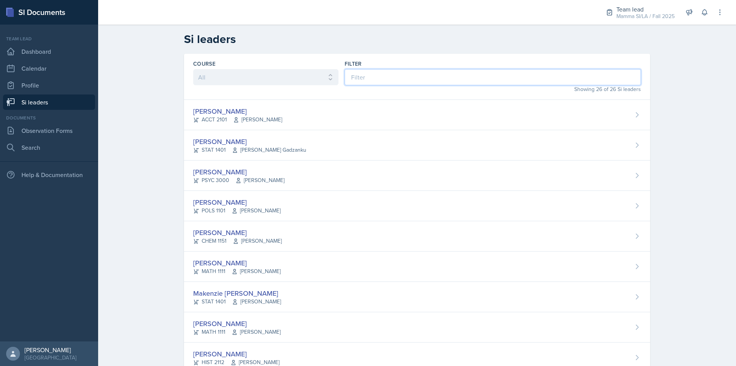
click at [415, 76] on input at bounding box center [493, 77] width 297 height 16
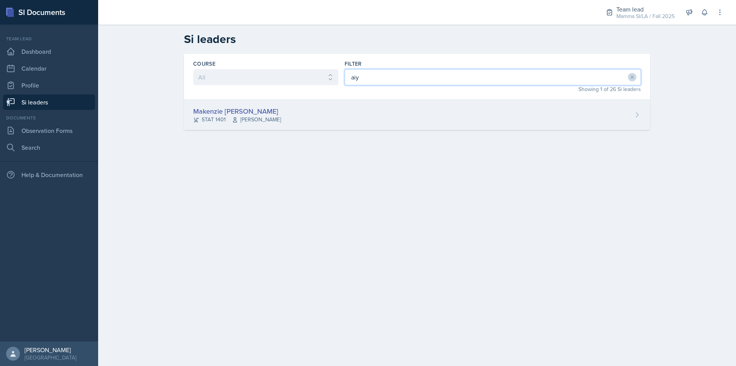
type input "aiy"
click at [412, 118] on div "Makenzie [PERSON_NAME] STAT 1401 [PERSON_NAME]" at bounding box center [417, 115] width 466 height 30
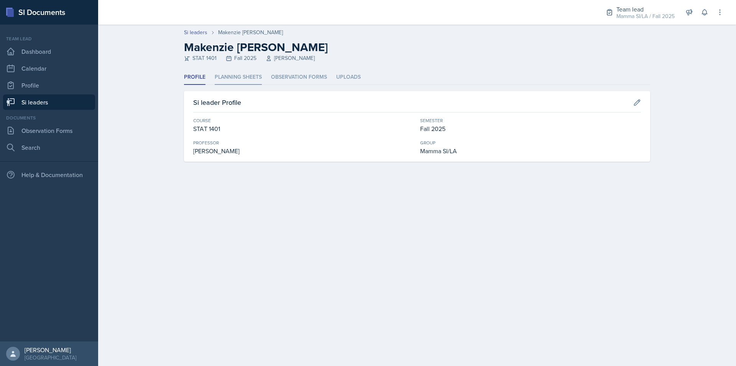
click at [258, 79] on li "Planning Sheets" at bounding box center [238, 77] width 47 height 15
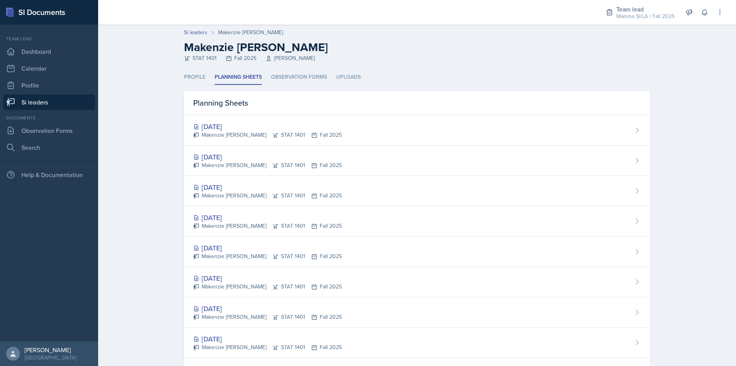
click at [73, 103] on link "Si leaders" at bounding box center [49, 101] width 92 height 15
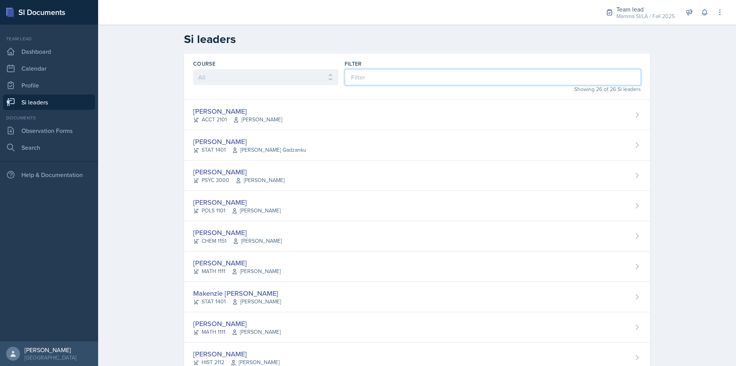
click at [405, 80] on input at bounding box center [493, 77] width 297 height 16
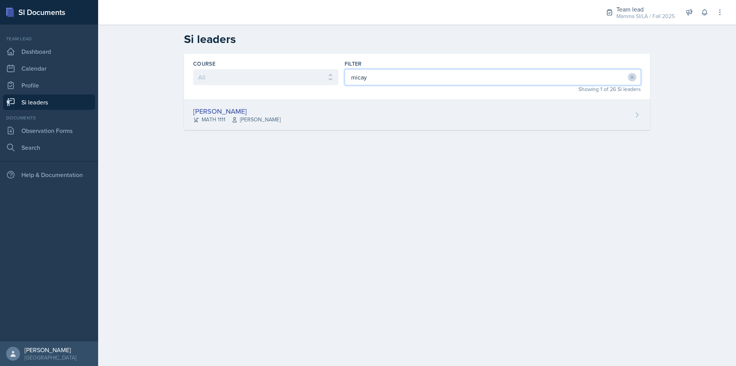
type input "micay"
click at [392, 108] on div "[PERSON_NAME] MATH 1111 [PERSON_NAME]" at bounding box center [417, 115] width 466 height 30
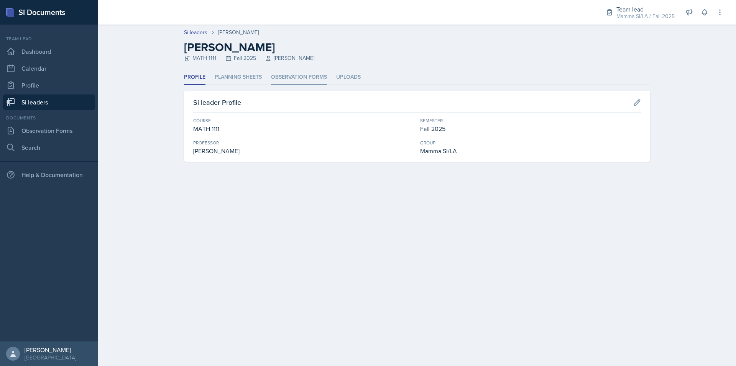
click at [285, 75] on li "Observation Forms" at bounding box center [299, 77] width 56 height 15
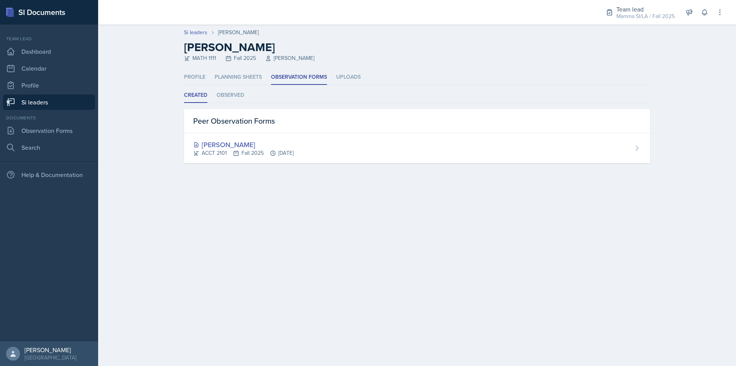
click at [264, 74] on ul "Profile Planning Sheets Observation Forms Uploads" at bounding box center [417, 77] width 466 height 15
click at [250, 74] on li "Planning Sheets" at bounding box center [238, 77] width 47 height 15
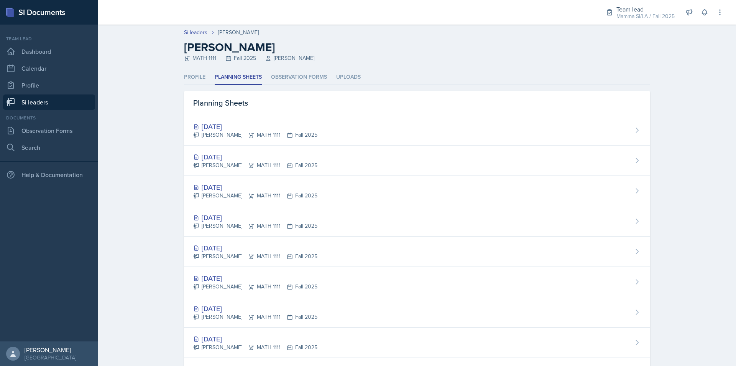
click at [71, 104] on link "Si leaders" at bounding box center [49, 101] width 92 height 15
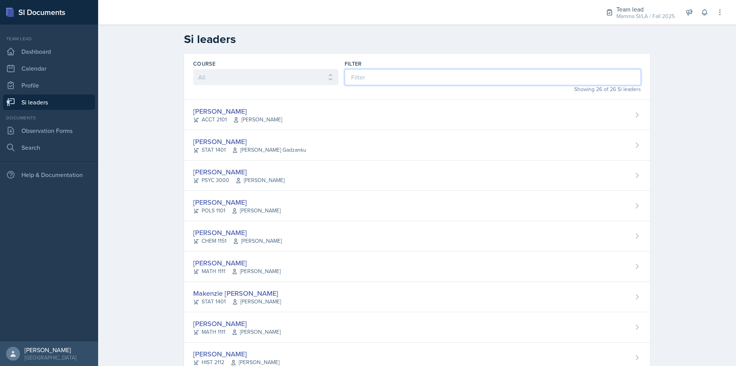
click at [367, 77] on input at bounding box center [493, 77] width 297 height 16
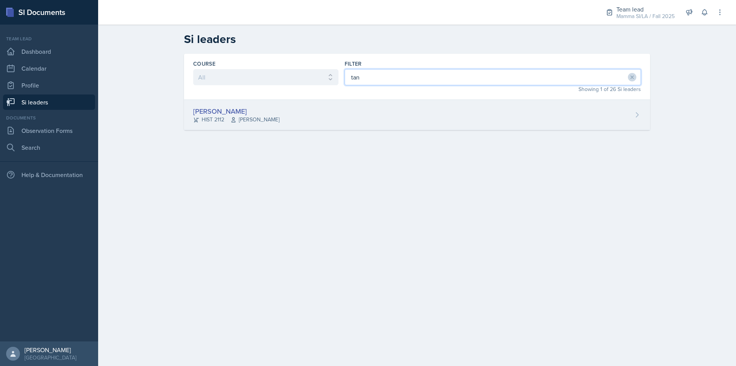
type input "tan"
click at [252, 124] on div "[PERSON_NAME] HIST 2112 [PERSON_NAME]" at bounding box center [417, 115] width 466 height 30
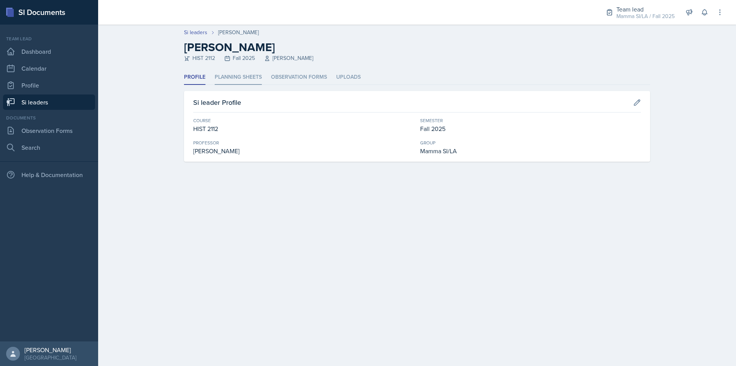
click at [234, 74] on li "Planning Sheets" at bounding box center [238, 77] width 47 height 15
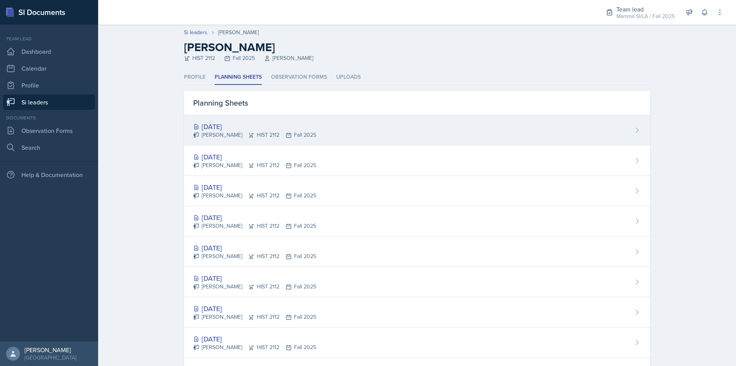
click at [259, 136] on div "[PERSON_NAME] HIST 2112 Fall 2025" at bounding box center [254, 135] width 123 height 8
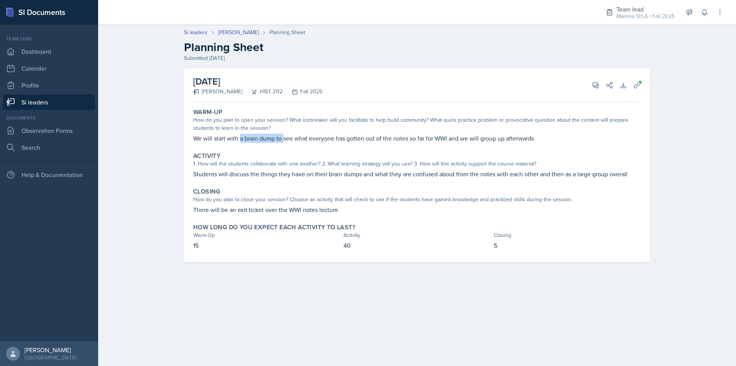
drag, startPoint x: 283, startPoint y: 143, endPoint x: 299, endPoint y: 143, distance: 15.7
click at [296, 143] on div "Warm-Up How do you plan to open your session? What icebreaker will you facilita…" at bounding box center [417, 125] width 454 height 41
click at [301, 143] on div "Warm-Up How do you plan to open your session? What icebreaker will you facilita…" at bounding box center [417, 125] width 454 height 41
drag, startPoint x: 239, startPoint y: 138, endPoint x: 267, endPoint y: 138, distance: 28.4
click at [266, 138] on p "We will start with a brain dump to see what everyone has gotten out of the note…" at bounding box center [417, 137] width 448 height 9
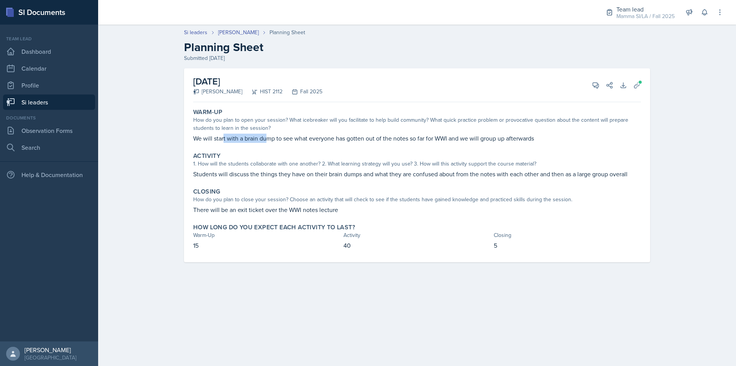
click at [267, 138] on p "We will start with a brain dump to see what everyone has gotten out of the note…" at bounding box center [417, 137] width 448 height 9
click at [644, 85] on div "[DATE] [PERSON_NAME] HIST 2112 Fall 2025 View Comments Comments Send Share Down…" at bounding box center [417, 165] width 466 height 194
click at [643, 86] on button "Uploads" at bounding box center [638, 85] width 14 height 14
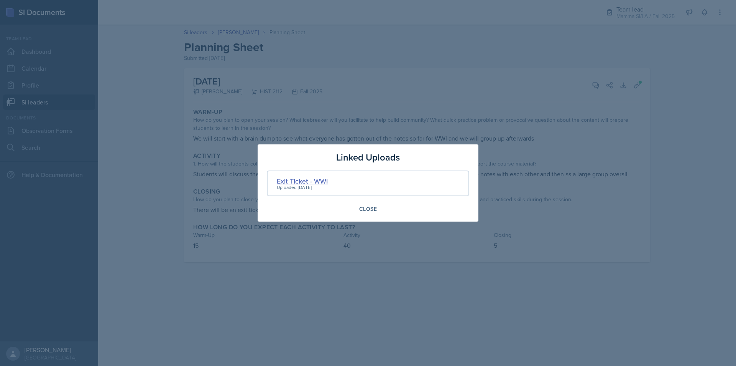
click at [315, 178] on div "Exit Ticket - WWI" at bounding box center [302, 181] width 51 height 10
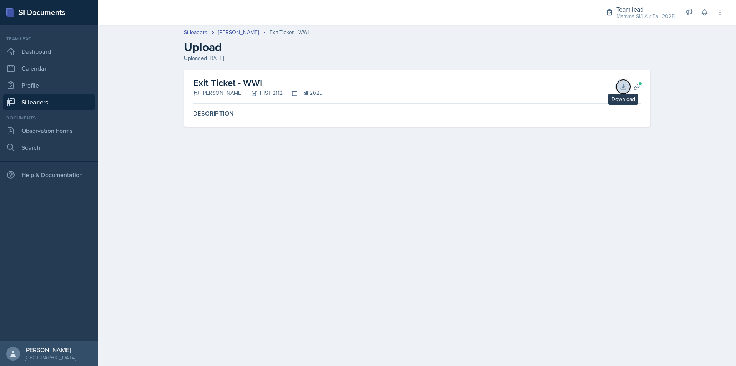
click at [627, 86] on icon at bounding box center [624, 87] width 8 height 8
click at [58, 100] on link "Si leaders" at bounding box center [49, 101] width 92 height 15
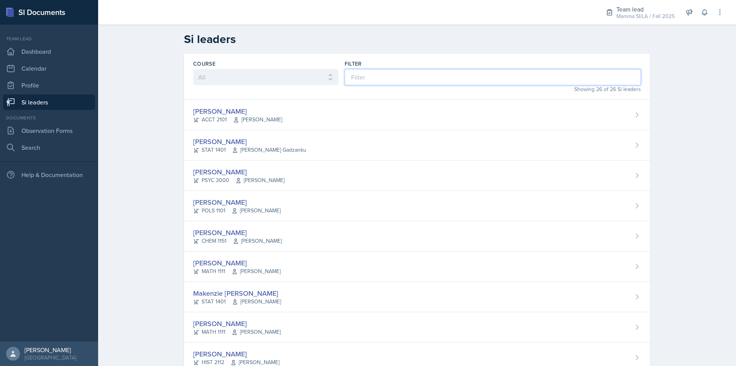
click at [376, 75] on input at bounding box center [493, 77] width 297 height 16
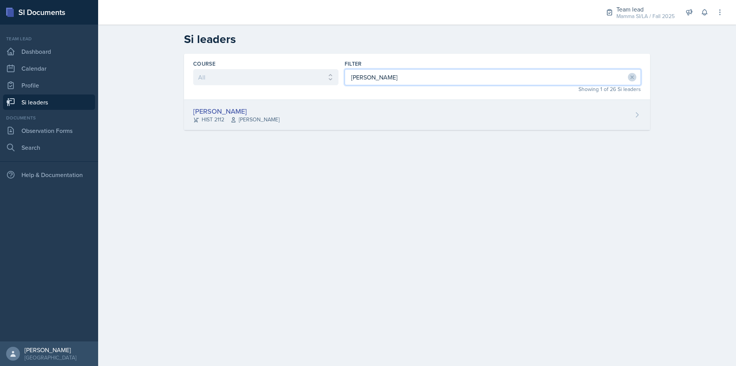
type input "[PERSON_NAME]"
click at [334, 109] on div "[PERSON_NAME] HIST 2112 [PERSON_NAME]" at bounding box center [417, 115] width 466 height 30
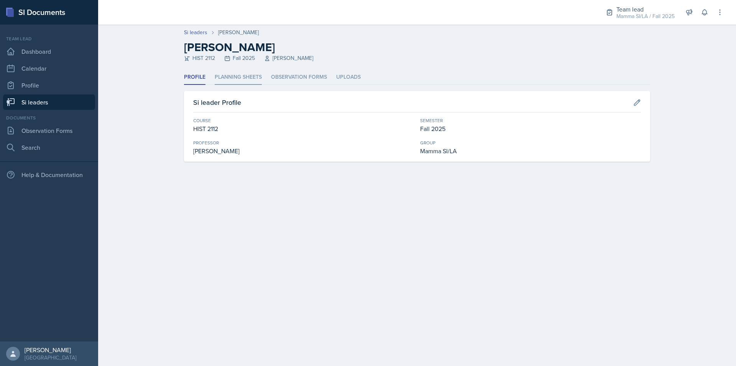
click at [236, 82] on li "Planning Sheets" at bounding box center [238, 77] width 47 height 15
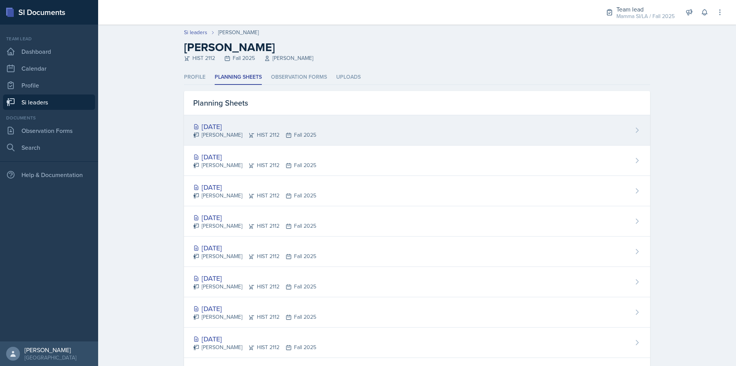
click at [257, 137] on div "[PERSON_NAME] HIST 2112 Fall 2025" at bounding box center [254, 135] width 123 height 8
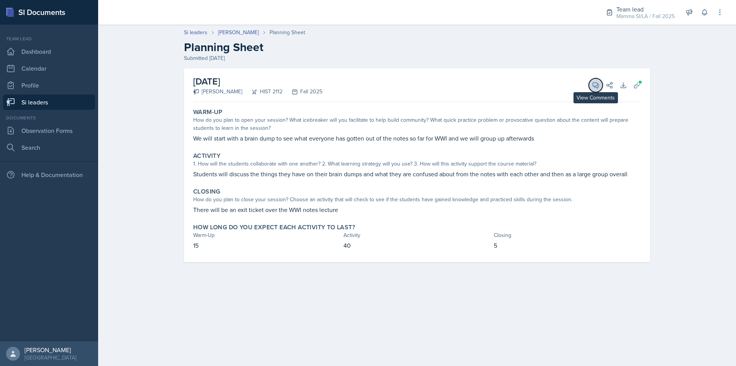
click at [596, 90] on button "View Comments" at bounding box center [596, 85] width 14 height 14
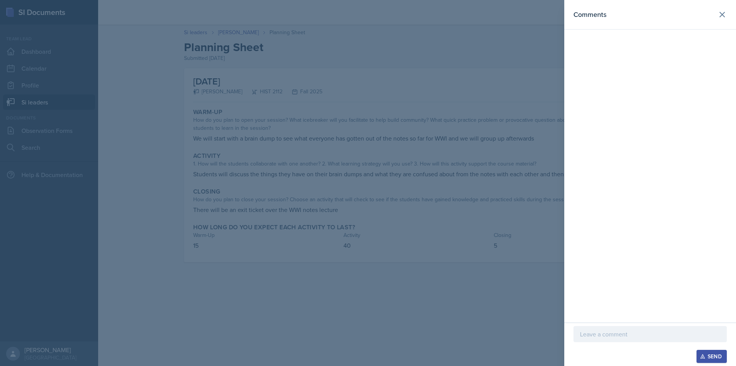
click at [613, 339] on div at bounding box center [650, 334] width 153 height 16
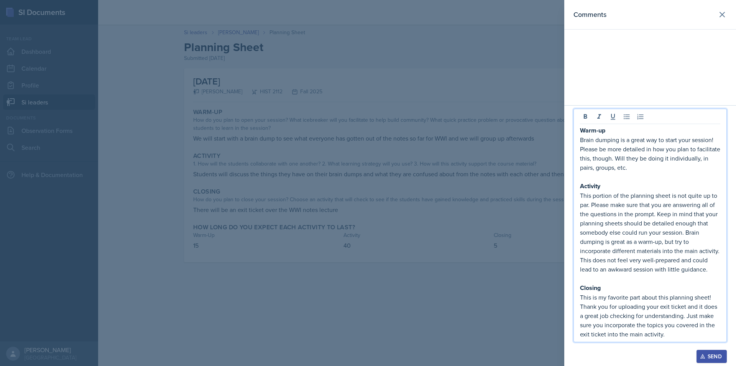
drag, startPoint x: 676, startPoint y: 333, endPoint x: 672, endPoint y: 331, distance: 4.6
click at [672, 331] on p "This is my favorite part about this planning sheet! Thank you for uploading you…" at bounding box center [650, 315] width 140 height 46
drag, startPoint x: 610, startPoint y: 205, endPoint x: 626, endPoint y: 208, distance: 17.1
click at [626, 208] on p "This portion of the planning sheet is not quite up to par. Please make sure tha…" at bounding box center [650, 232] width 140 height 83
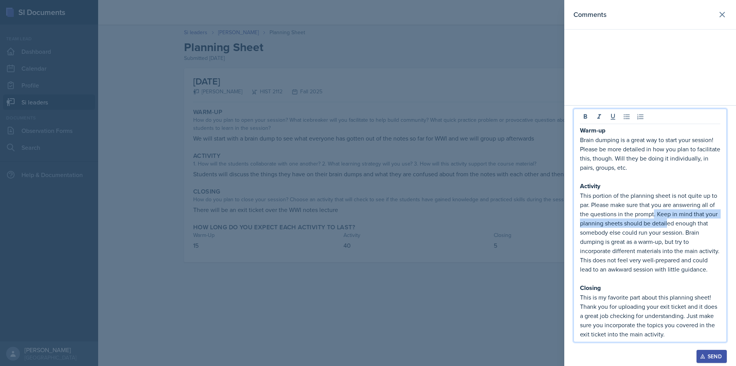
drag, startPoint x: 656, startPoint y: 213, endPoint x: 669, endPoint y: 219, distance: 14.5
click at [669, 219] on p "This portion of the planning sheet is not quite up to par. Please make sure tha…" at bounding box center [650, 232] width 140 height 83
drag, startPoint x: 664, startPoint y: 223, endPoint x: 670, endPoint y: 226, distance: 7.4
click at [670, 226] on p "This portion of the planning sheet is not quite up to par. Please make sure tha…" at bounding box center [650, 232] width 140 height 83
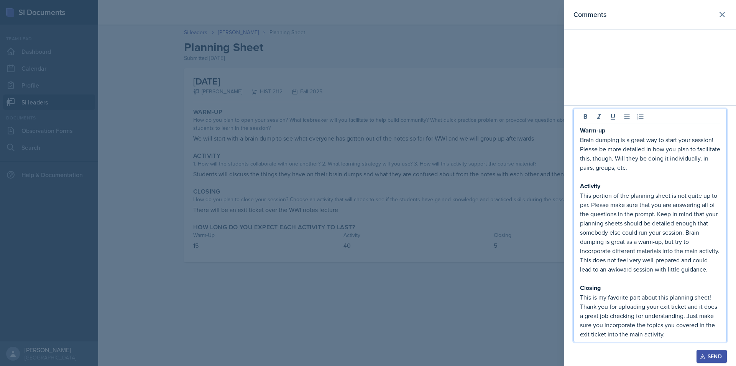
click at [630, 241] on p "This portion of the planning sheet is not quite up to par. Please make sure tha…" at bounding box center [650, 232] width 140 height 83
drag, startPoint x: 589, startPoint y: 245, endPoint x: 614, endPoint y: 247, distance: 25.4
click at [614, 247] on p "This portion of the planning sheet is not quite up to par. Please make sure tha…" at bounding box center [650, 232] width 140 height 83
click at [606, 249] on p "This portion of the planning sheet is not quite up to par. Please make sure tha…" at bounding box center [650, 232] width 140 height 83
drag, startPoint x: 615, startPoint y: 251, endPoint x: 650, endPoint y: 252, distance: 35.3
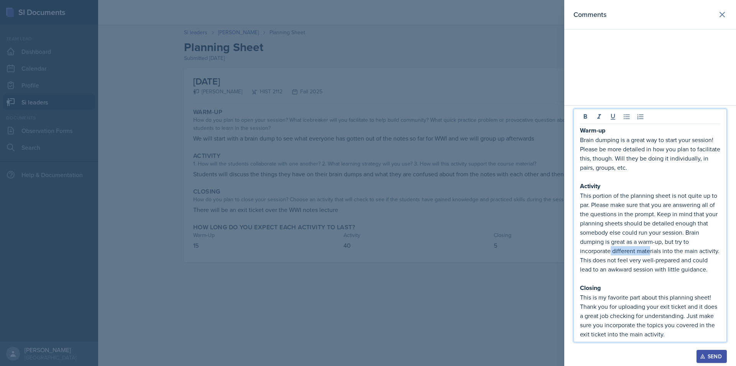
click at [650, 252] on p "This portion of the planning sheet is not quite up to par. Please make sure tha…" at bounding box center [650, 232] width 140 height 83
drag, startPoint x: 622, startPoint y: 262, endPoint x: 643, endPoint y: 262, distance: 21.5
click at [642, 262] on p "This portion of the planning sheet is not quite up to par. Please make sure tha…" at bounding box center [650, 232] width 140 height 83
click at [643, 262] on p "This portion of the planning sheet is not quite up to par. Please make sure tha…" at bounding box center [650, 232] width 140 height 83
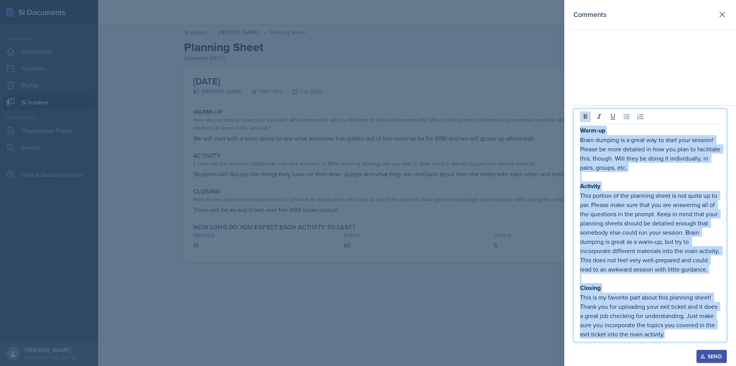
drag, startPoint x: 674, startPoint y: 334, endPoint x: 577, endPoint y: 134, distance: 221.8
click at [577, 134] on div "Warm-up Brain dumping is a great way to start your session! Please be more deta…" at bounding box center [650, 225] width 153 height 233
copy div "Warm-up Brain dumping is a great way to start your session! Please be more deta…"
click at [658, 269] on p "This portion of the planning sheet is not quite up to par. Please make sure tha…" at bounding box center [650, 232] width 140 height 83
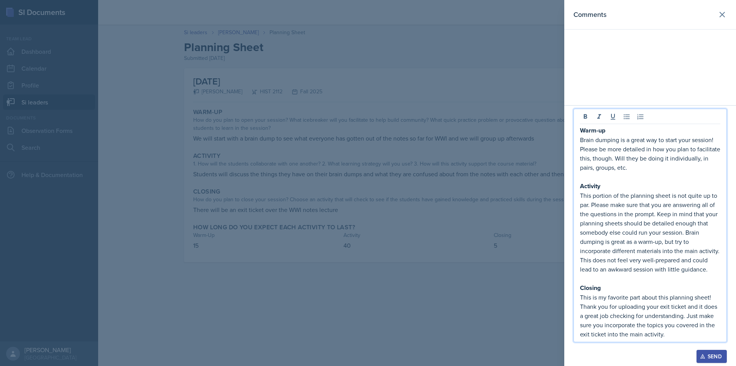
click at [718, 272] on p "This portion of the planning sheet is not quite up to par. Please make sure tha…" at bounding box center [650, 232] width 140 height 83
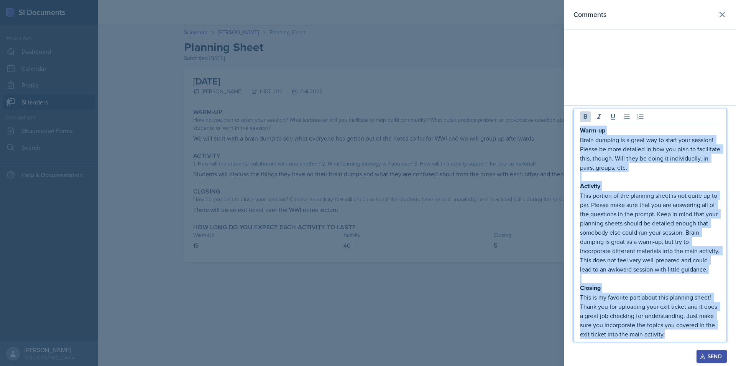
drag, startPoint x: 676, startPoint y: 333, endPoint x: 574, endPoint y: 129, distance: 227.5
click at [574, 129] on div "Warm-up Brain dumping is a great way to start your session! Please be more deta…" at bounding box center [650, 225] width 153 height 233
copy div "Warm-up Brain dumping is a great way to start your session! Please be more deta…"
click at [643, 245] on p "This portion of the planning sheet is not quite up to par. Please make sure tha…" at bounding box center [650, 232] width 140 height 83
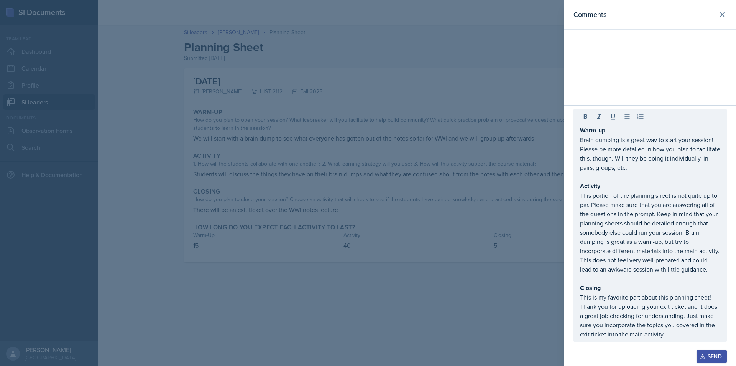
click at [712, 355] on div "Send" at bounding box center [712, 356] width 20 height 6
